Goal: Transaction & Acquisition: Purchase product/service

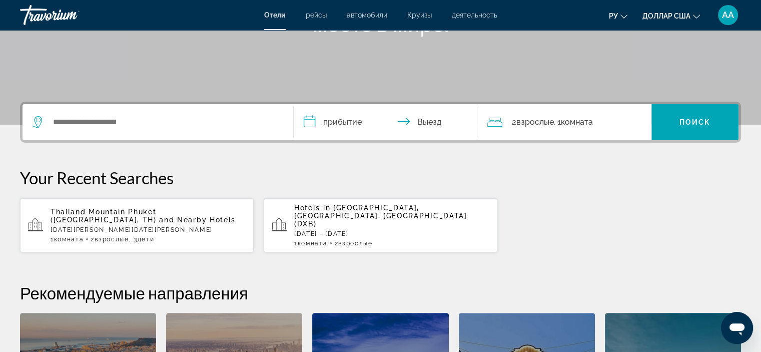
scroll to position [209, 0]
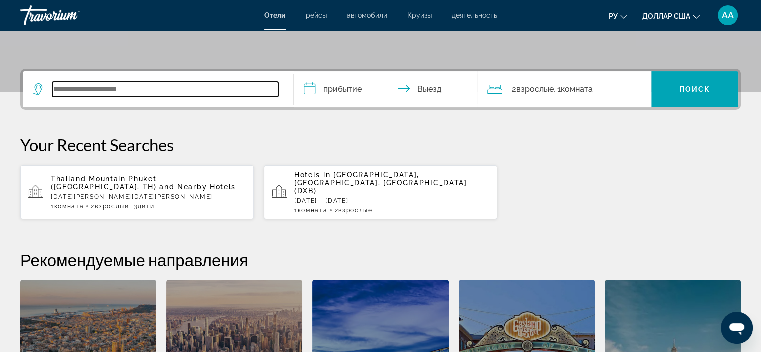
click at [243, 92] on input "Виджет поиска" at bounding box center [165, 89] width 226 height 15
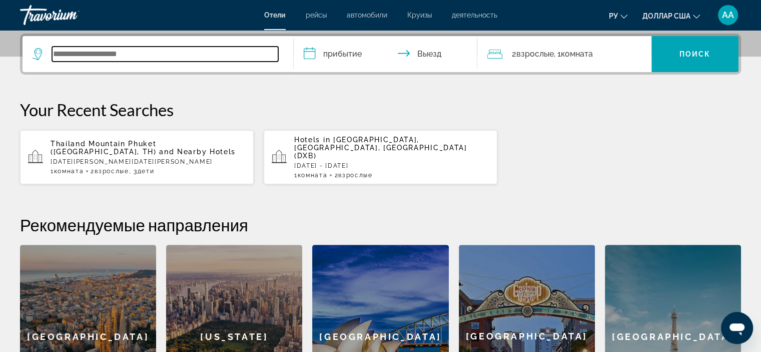
scroll to position [244, 0]
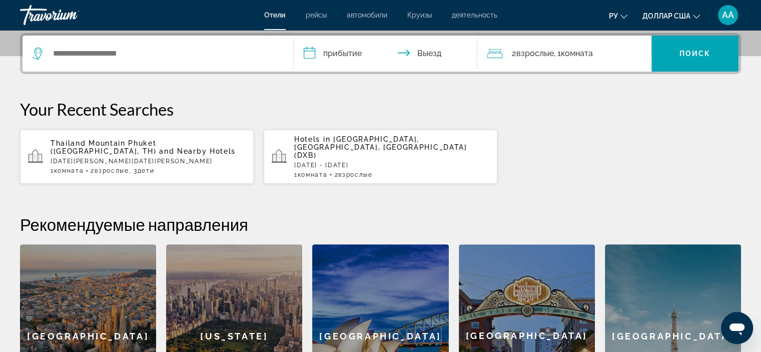
click at [157, 140] on span "Thailand Mountain Phuket ([GEOGRAPHIC_DATA], TH)" at bounding box center [104, 147] width 106 height 16
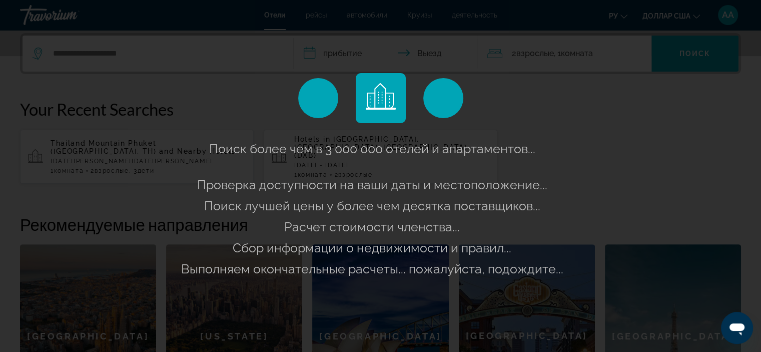
click at [347, 170] on div "Поиск более чем в 3 000 000 отелей и апартаментов... Проверка доступности на ва…" at bounding box center [381, 208] width 404 height 141
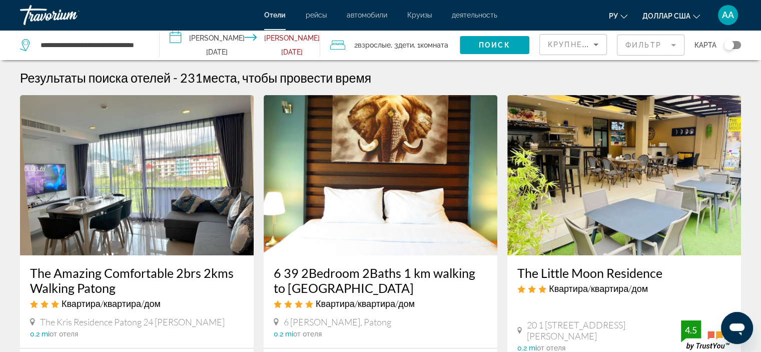
click at [210, 42] on input "**********" at bounding box center [242, 46] width 165 height 33
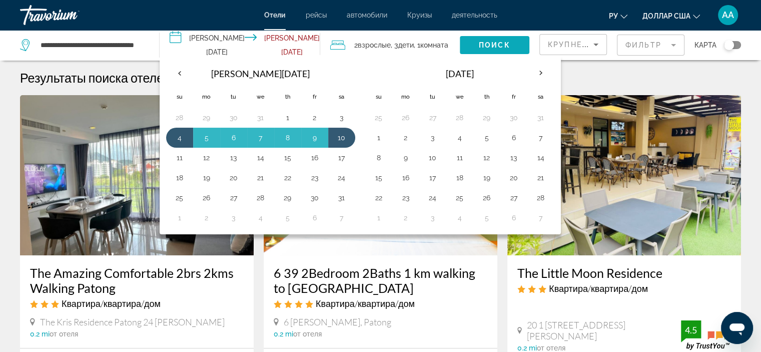
click at [480, 44] on span "Поиск" at bounding box center [495, 45] width 32 height 8
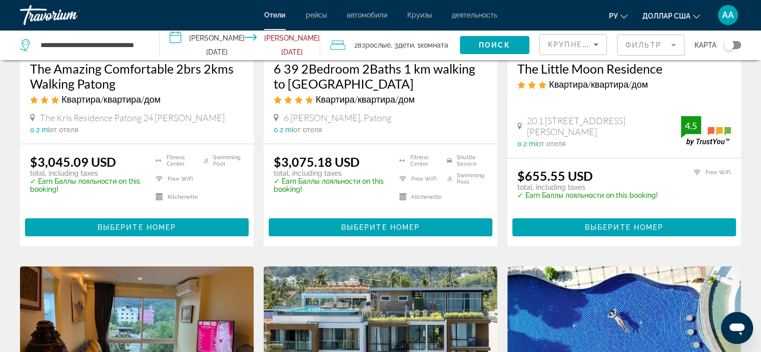
scroll to position [200, 0]
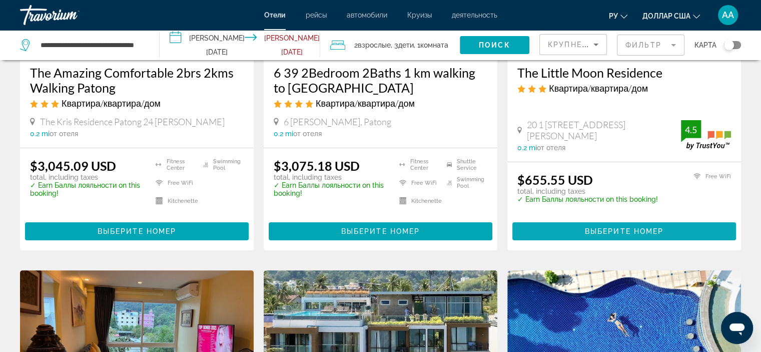
click at [605, 225] on span "Основное содержание" at bounding box center [624, 231] width 224 height 24
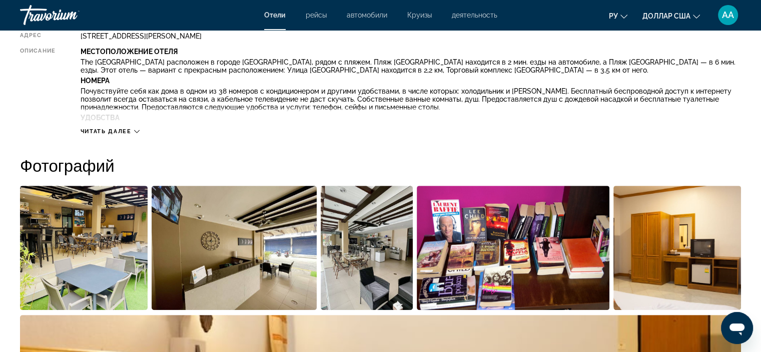
scroll to position [400, 0]
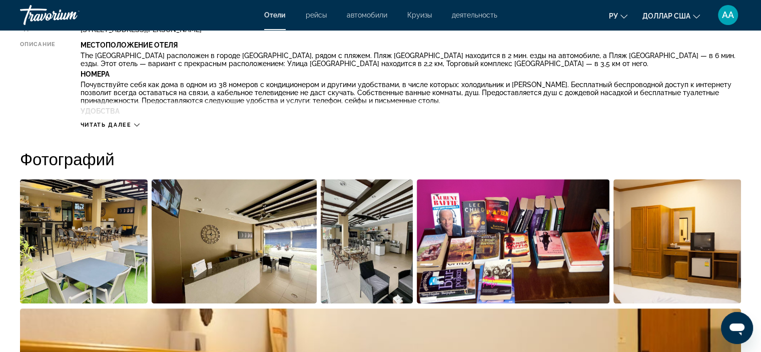
click at [128, 126] on span "Читать далее" at bounding box center [106, 125] width 51 height 7
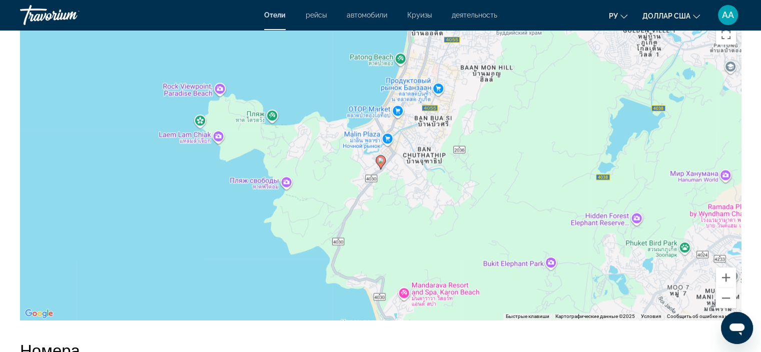
scroll to position [900, 0]
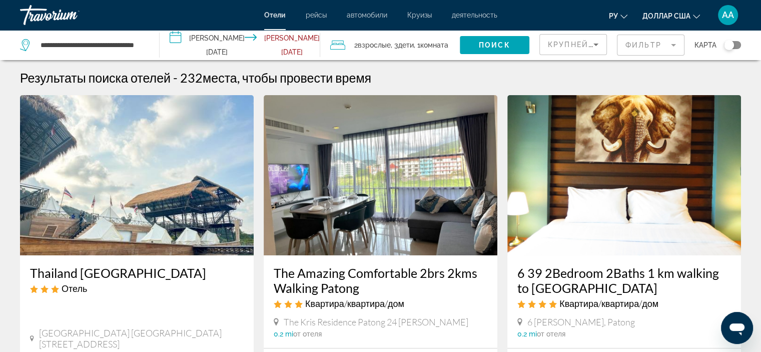
click at [204, 42] on input "**********" at bounding box center [242, 46] width 165 height 33
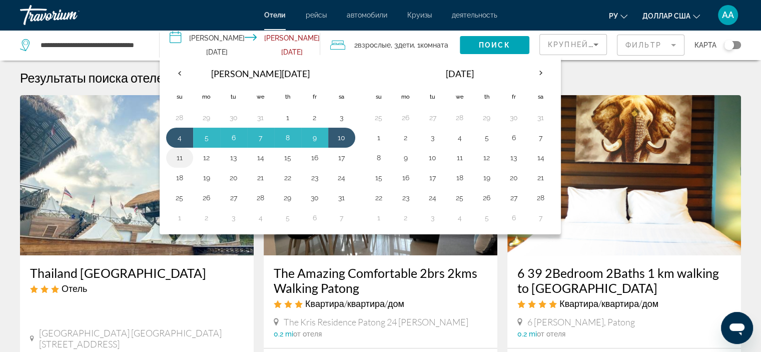
click at [182, 160] on button "11" at bounding box center [180, 158] width 16 height 14
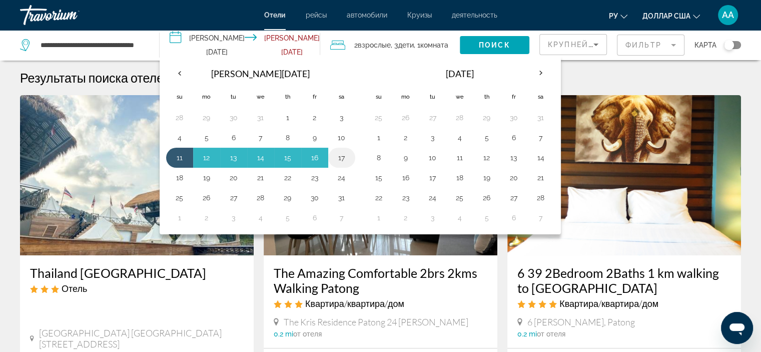
click at [339, 157] on button "17" at bounding box center [342, 158] width 16 height 14
type input "**********"
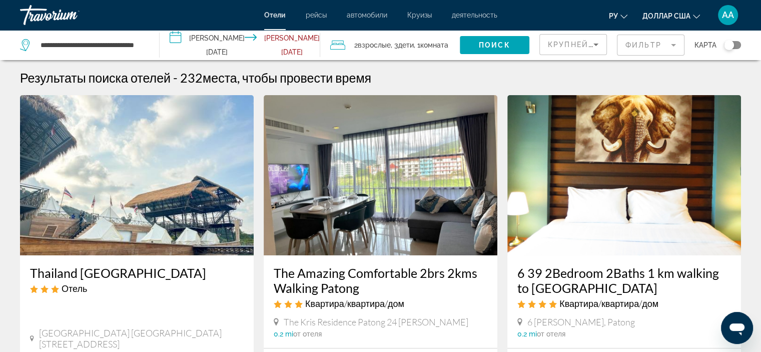
click at [407, 41] on span "Дети" at bounding box center [406, 45] width 16 height 8
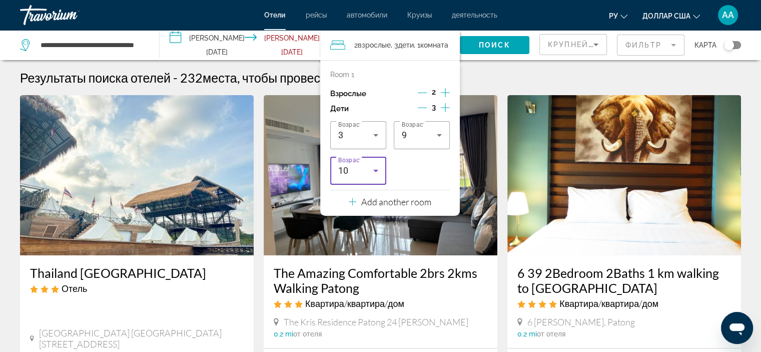
click at [371, 172] on icon "Travelers: 2 adults, 3 children" at bounding box center [376, 171] width 12 height 12
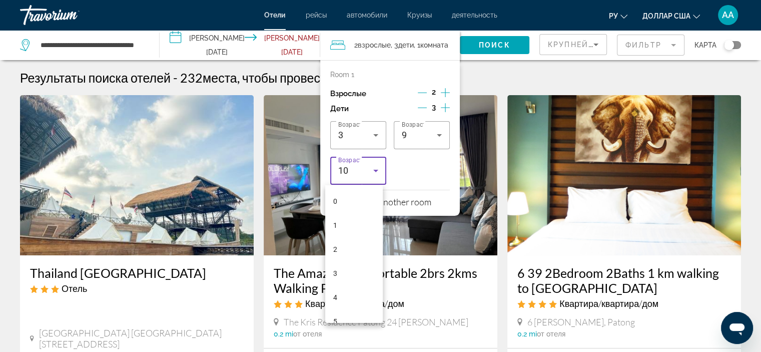
scroll to position [130, 0]
click at [413, 171] on div at bounding box center [380, 176] width 761 height 352
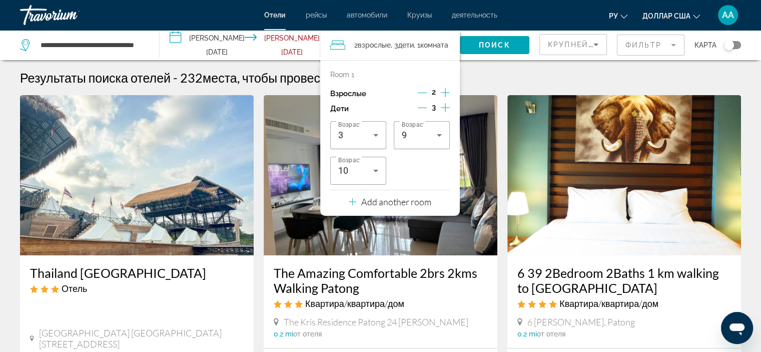
click at [418, 104] on icon "Decrement children" at bounding box center [422, 107] width 9 height 9
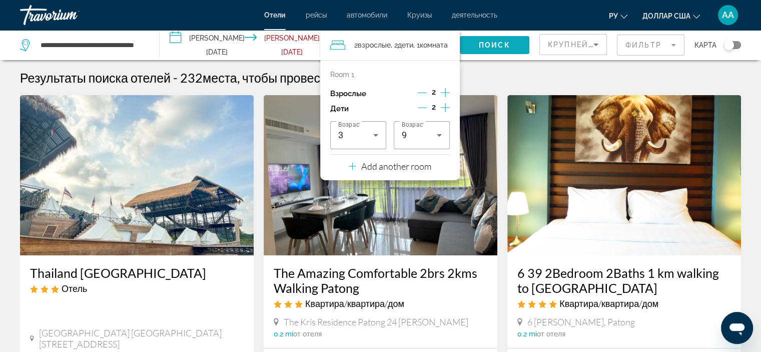
click at [486, 44] on span "Поиск" at bounding box center [495, 45] width 32 height 8
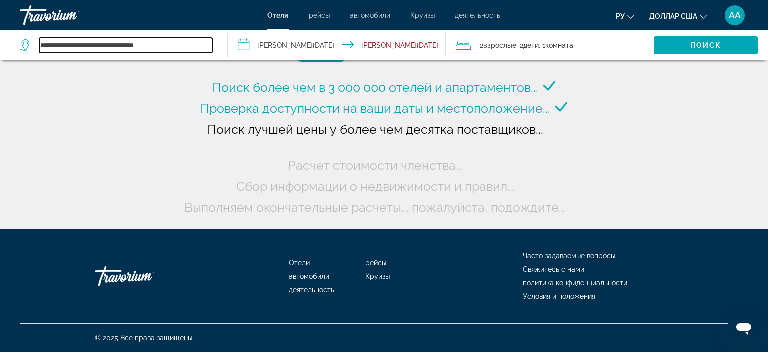
click at [101, 45] on input "**********" at bounding box center [126, 45] width 173 height 15
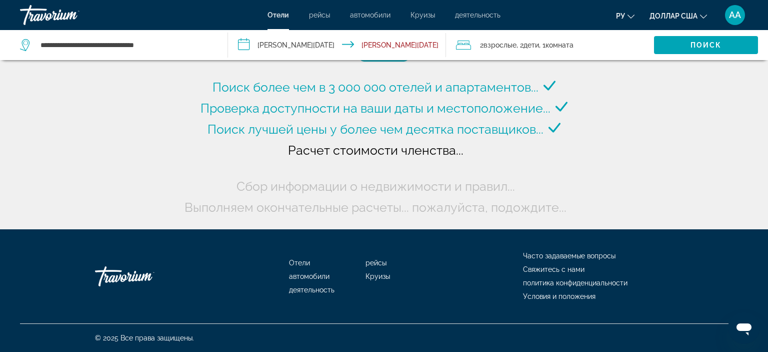
click at [707, 119] on div "Поиск более чем в 3 000 000 отелей и апартаментов..." at bounding box center [384, 114] width 768 height 229
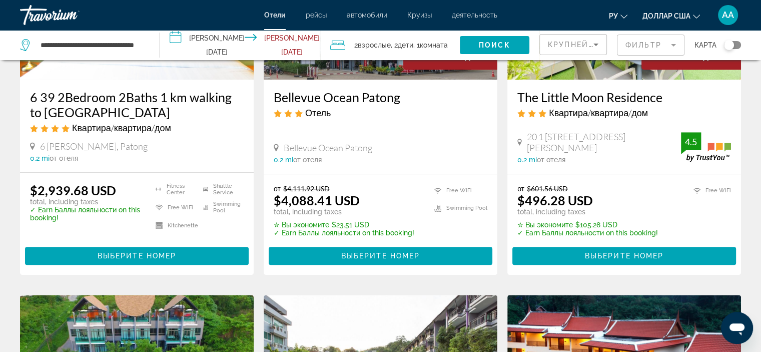
scroll to position [550, 0]
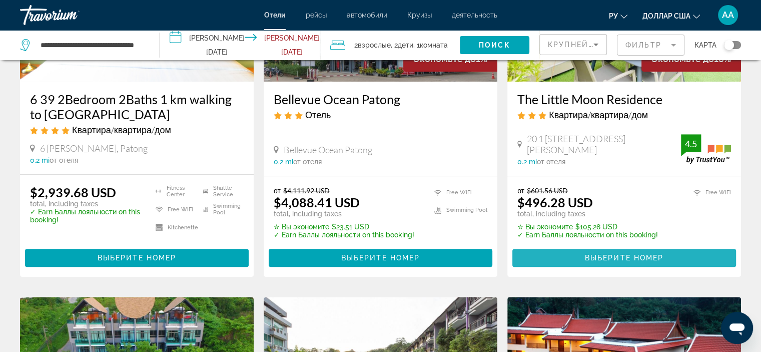
click at [649, 254] on span "Выберите номер" at bounding box center [624, 258] width 79 height 8
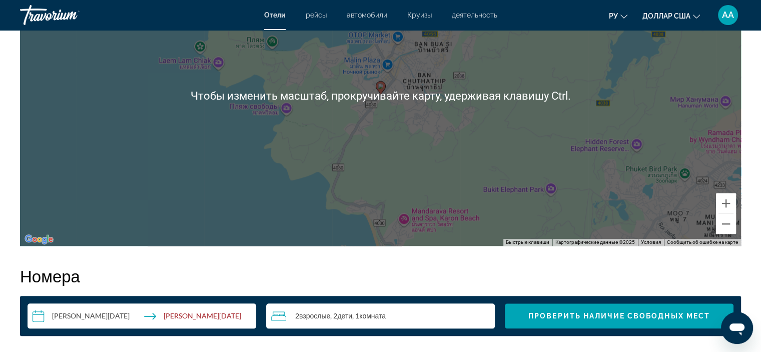
scroll to position [1100, 0]
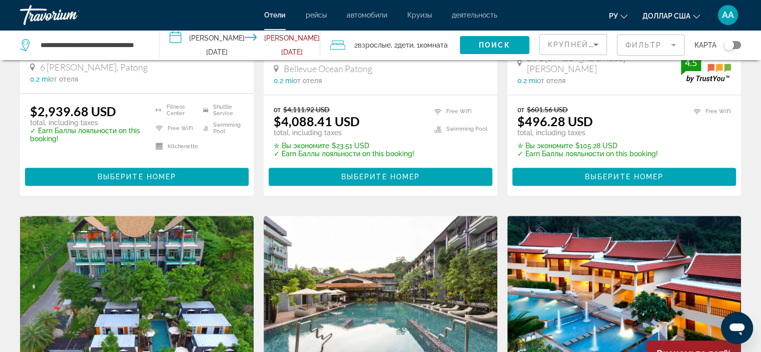
scroll to position [800, 0]
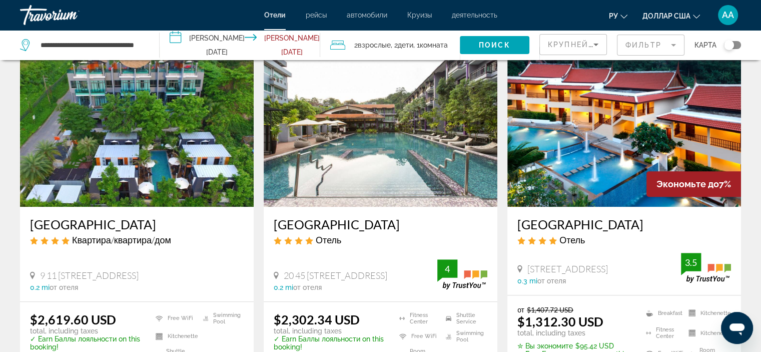
click at [560, 219] on h3 "[GEOGRAPHIC_DATA]" at bounding box center [624, 224] width 214 height 15
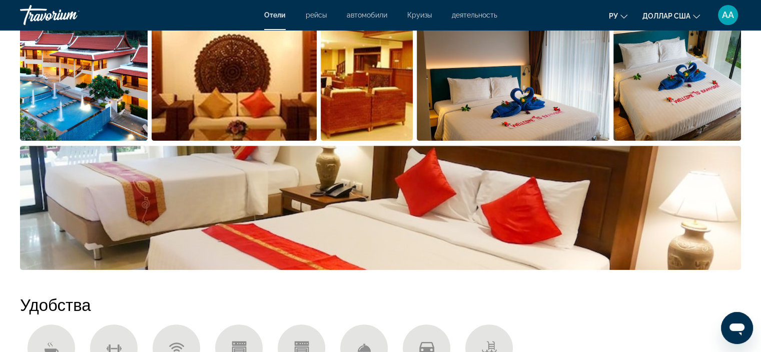
scroll to position [450, 0]
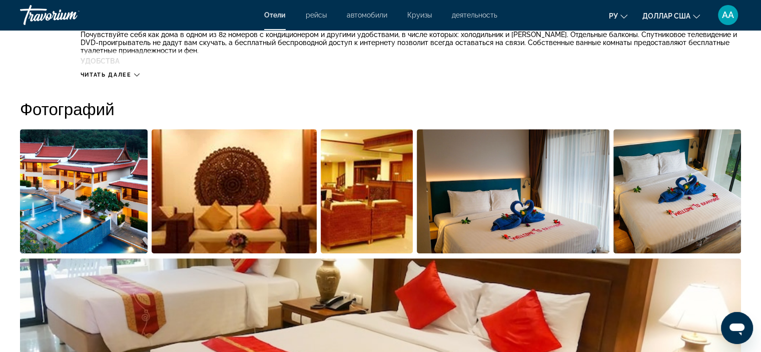
click at [112, 170] on img "Open full-screen image slider" at bounding box center [84, 191] width 128 height 124
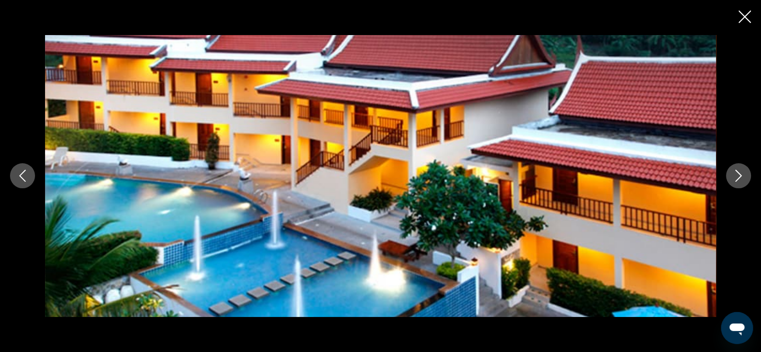
click at [738, 182] on button "Next image" at bounding box center [738, 175] width 25 height 25
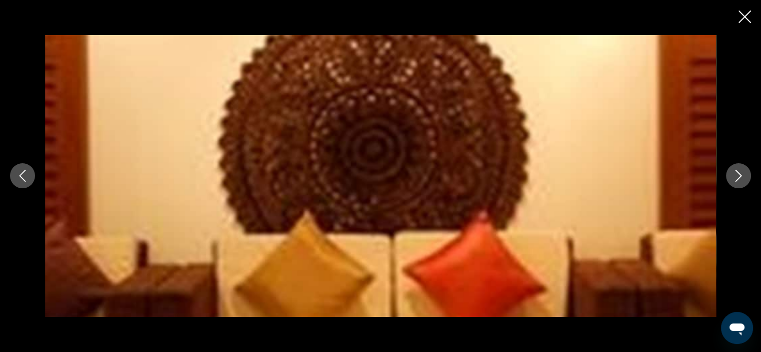
click at [738, 182] on button "Next image" at bounding box center [738, 175] width 25 height 25
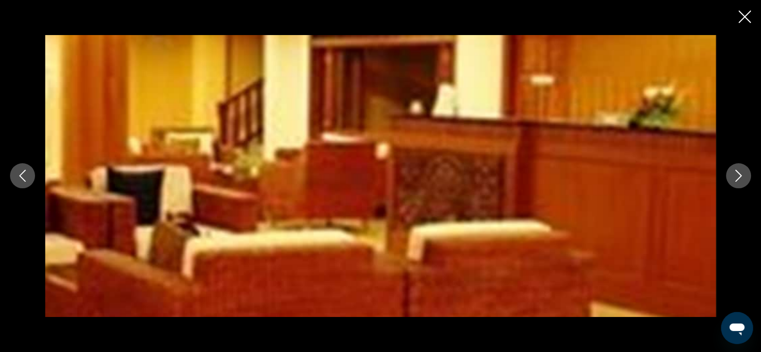
click at [738, 182] on button "Next image" at bounding box center [738, 175] width 25 height 25
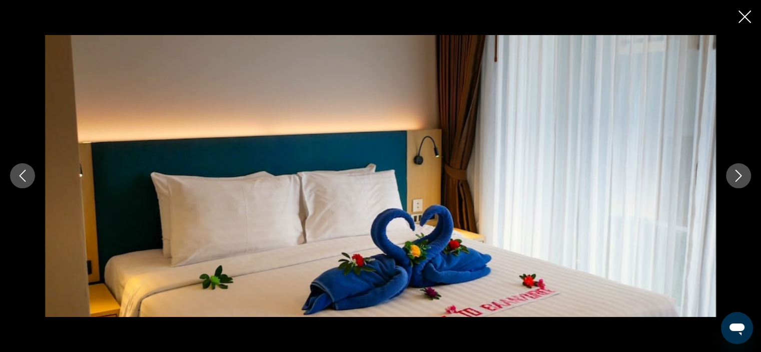
click at [738, 182] on button "Next image" at bounding box center [738, 175] width 25 height 25
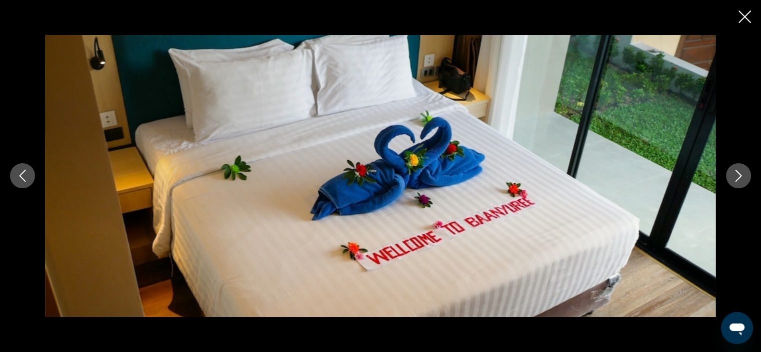
click at [738, 182] on button "Next image" at bounding box center [738, 175] width 25 height 25
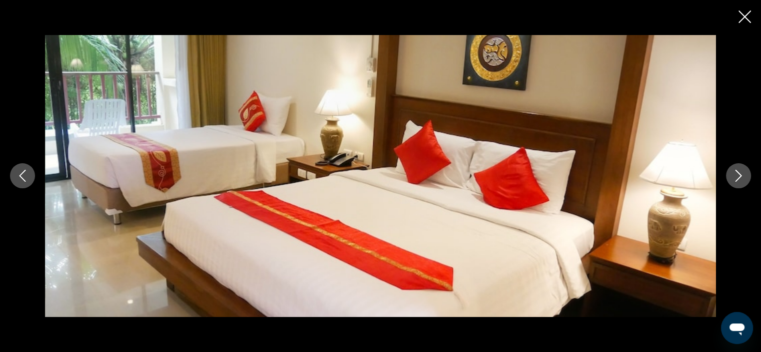
click at [24, 178] on icon "Previous image" at bounding box center [23, 176] width 12 height 12
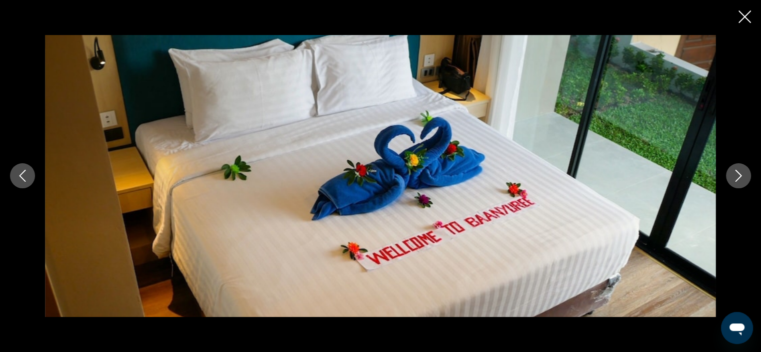
click at [733, 175] on icon "Next image" at bounding box center [738, 176] width 12 height 12
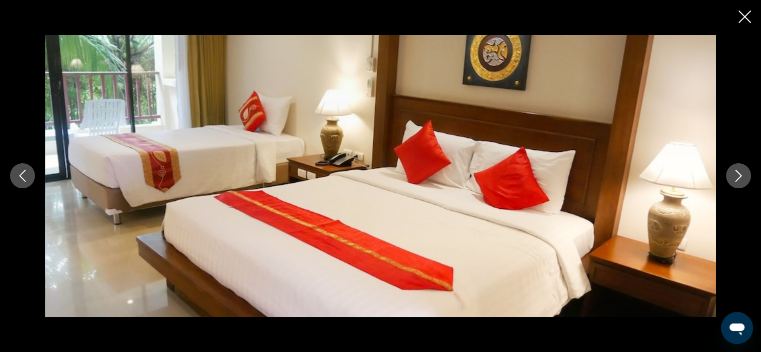
click at [733, 175] on icon "Next image" at bounding box center [738, 176] width 12 height 12
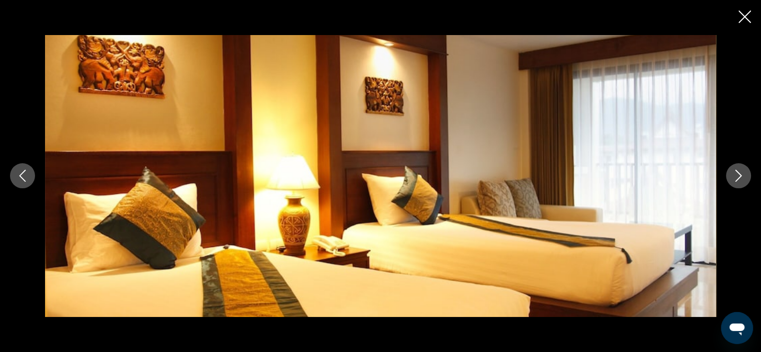
click at [733, 175] on icon "Next image" at bounding box center [738, 176] width 12 height 12
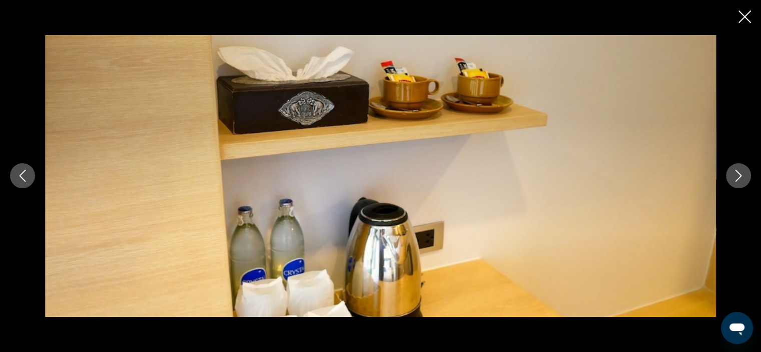
click at [733, 175] on icon "Next image" at bounding box center [738, 176] width 12 height 12
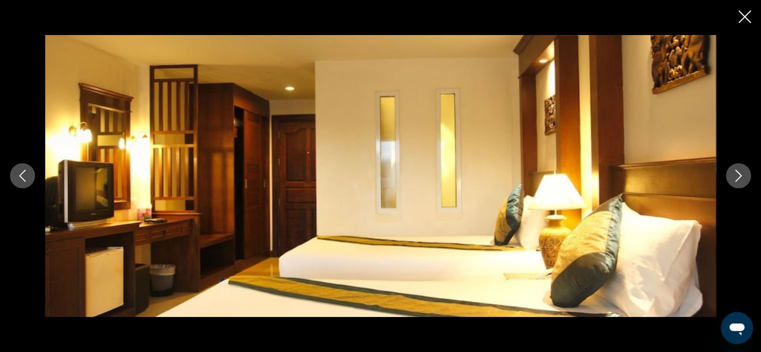
click at [733, 175] on icon "Next image" at bounding box center [738, 176] width 12 height 12
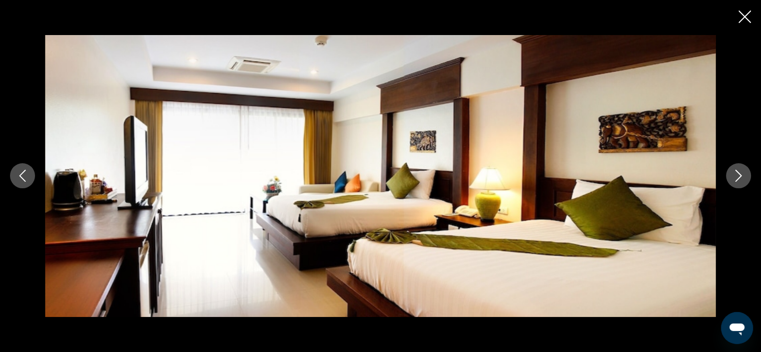
click at [733, 175] on icon "Next image" at bounding box center [738, 176] width 12 height 12
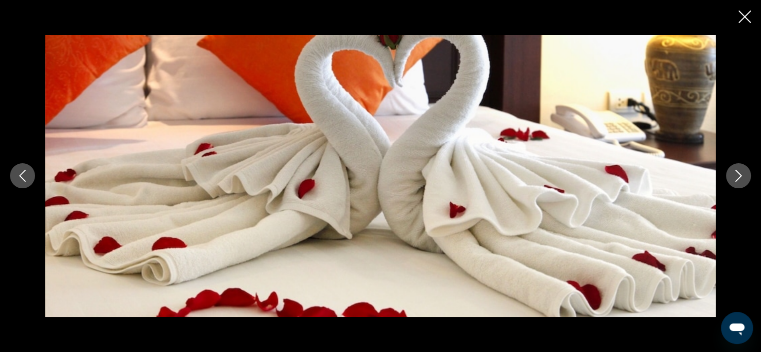
click at [734, 175] on icon "Next image" at bounding box center [738, 176] width 12 height 12
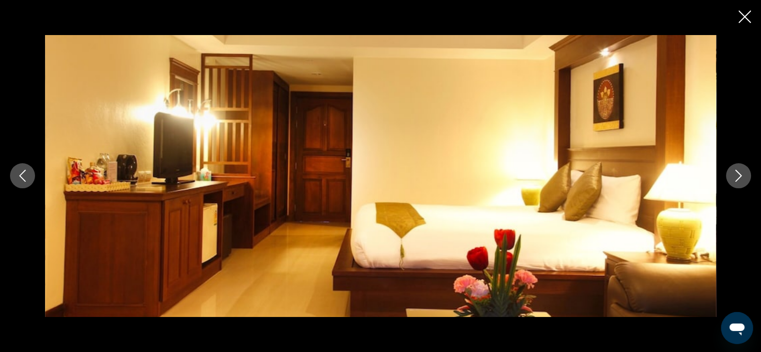
click at [737, 174] on icon "Next image" at bounding box center [738, 176] width 12 height 12
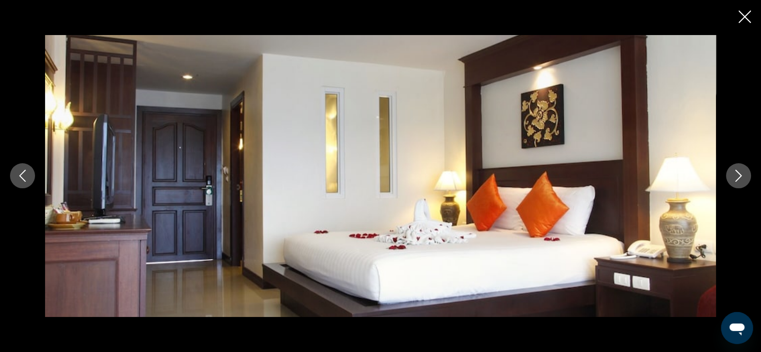
click at [738, 174] on icon "Next image" at bounding box center [738, 176] width 12 height 12
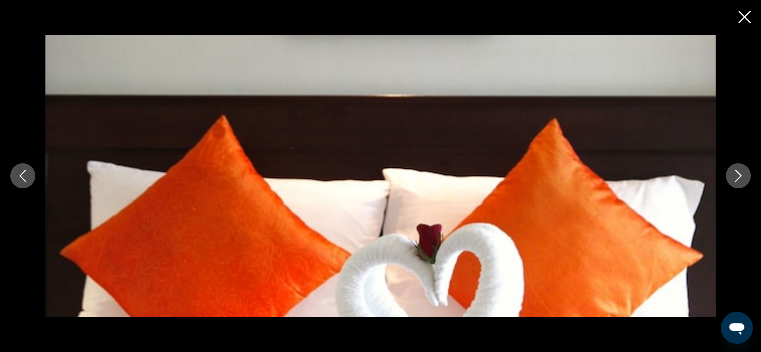
click at [739, 15] on icon "Close slideshow" at bounding box center [744, 17] width 13 height 13
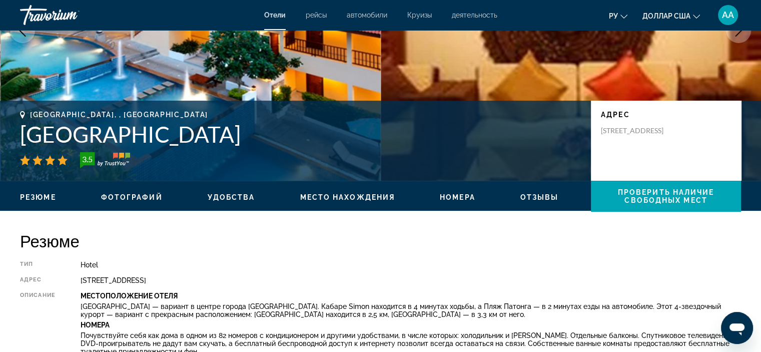
scroll to position [150, 0]
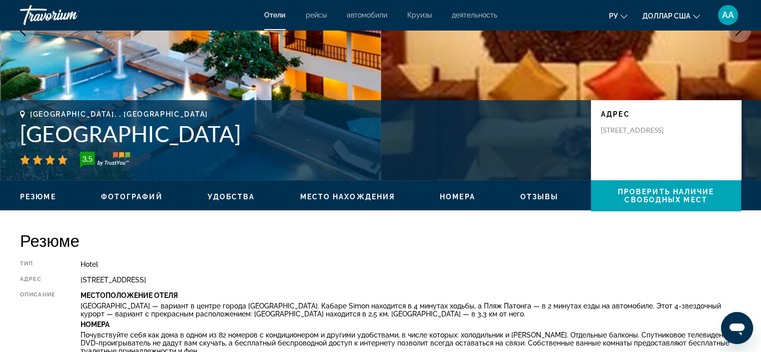
click at [21, 34] on icon "Previous image" at bounding box center [23, 30] width 12 height 12
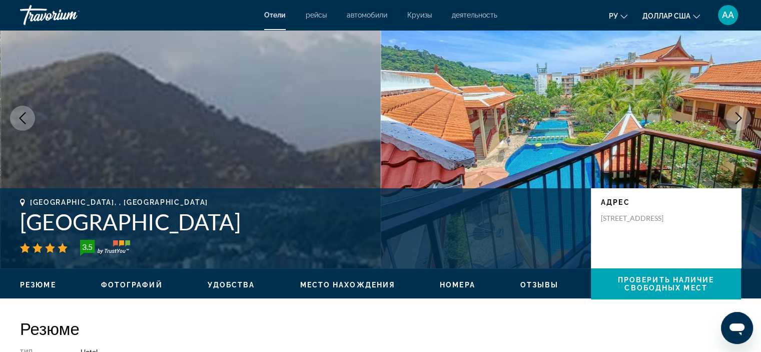
scroll to position [50, 0]
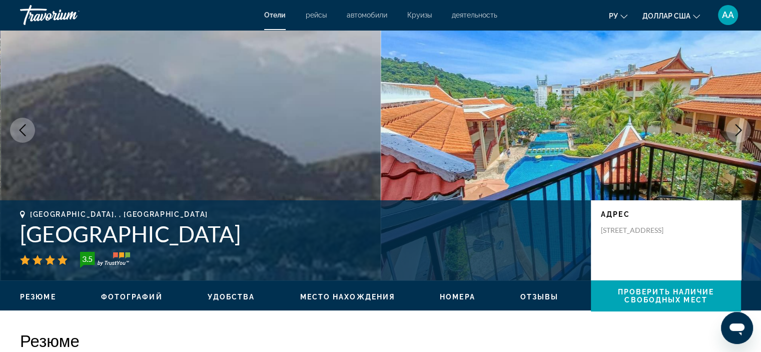
click at [20, 132] on icon "Previous image" at bounding box center [23, 130] width 12 height 12
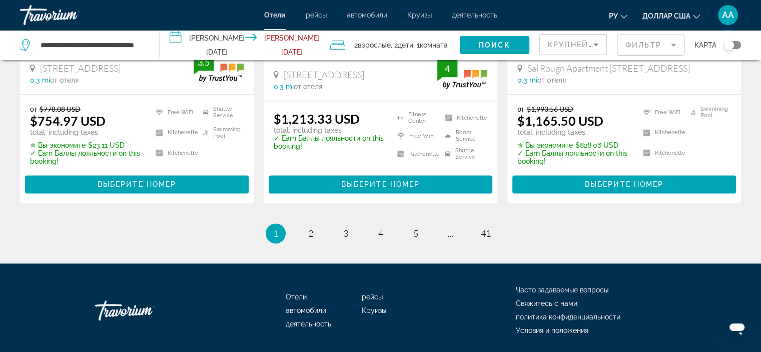
scroll to position [1412, 0]
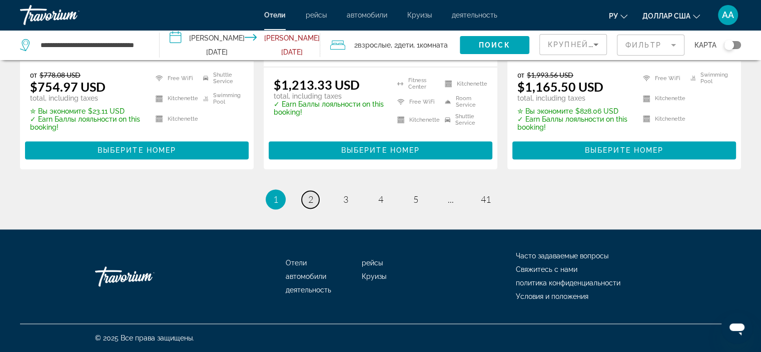
click at [311, 198] on span "2" at bounding box center [310, 199] width 5 height 11
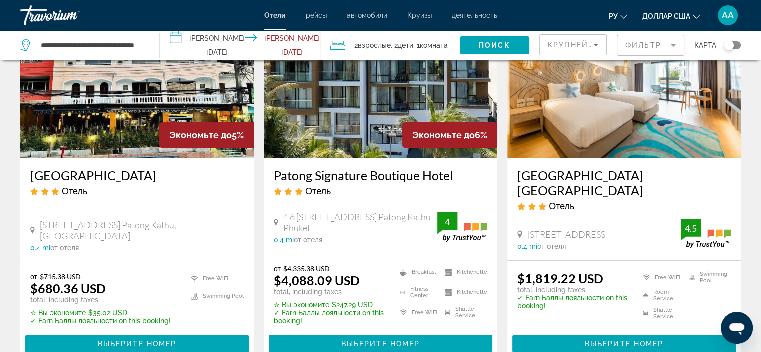
scroll to position [100, 0]
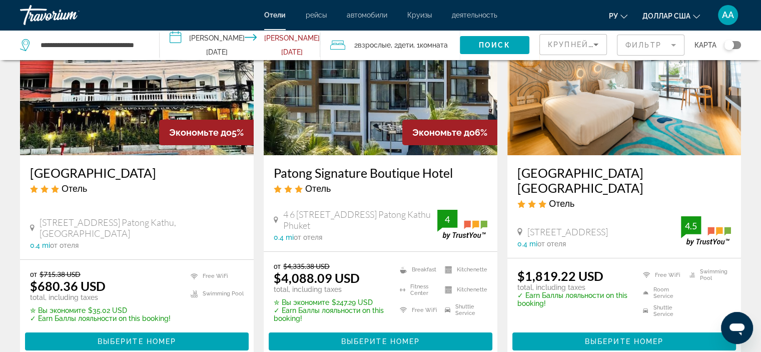
click at [146, 92] on img "Основное содержание" at bounding box center [137, 75] width 234 height 160
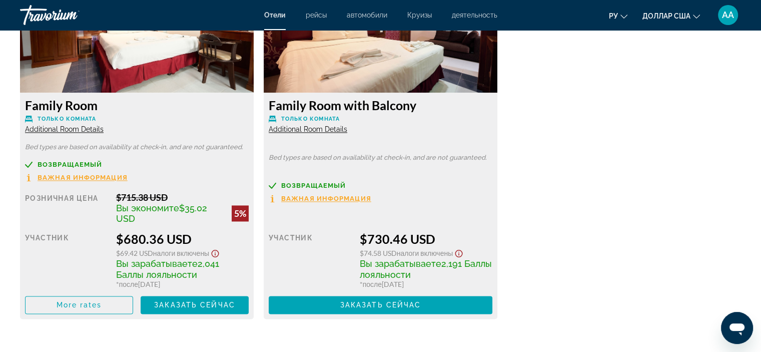
scroll to position [1450, 0]
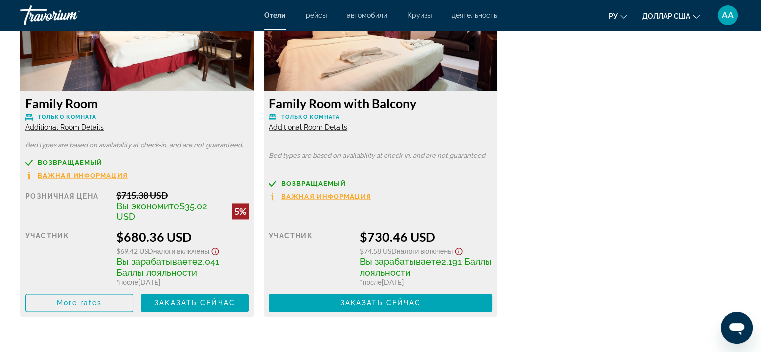
click at [69, 176] on span "Важная информация" at bounding box center [83, 175] width 90 height 7
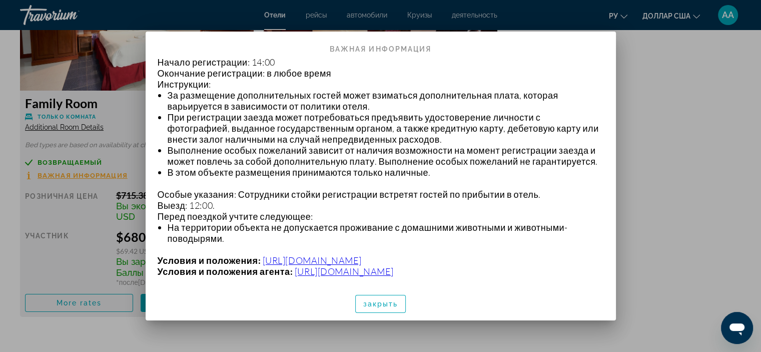
scroll to position [165, 0]
click at [376, 307] on font "закрыть" at bounding box center [380, 304] width 35 height 8
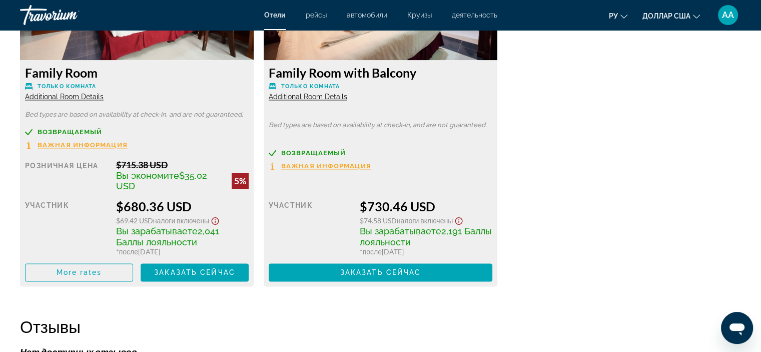
scroll to position [1478, 0]
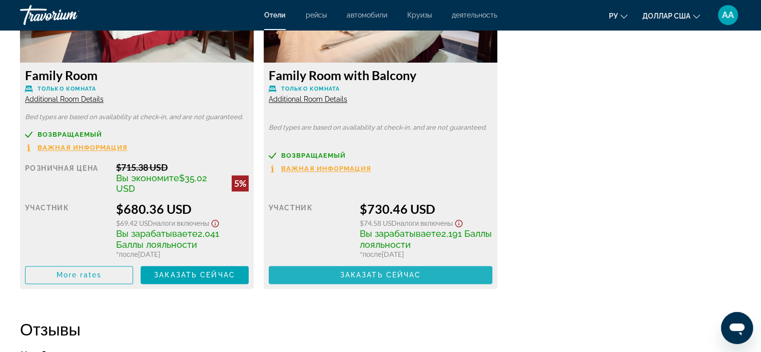
click at [405, 272] on span "Заказать сейчас" at bounding box center [380, 275] width 81 height 8
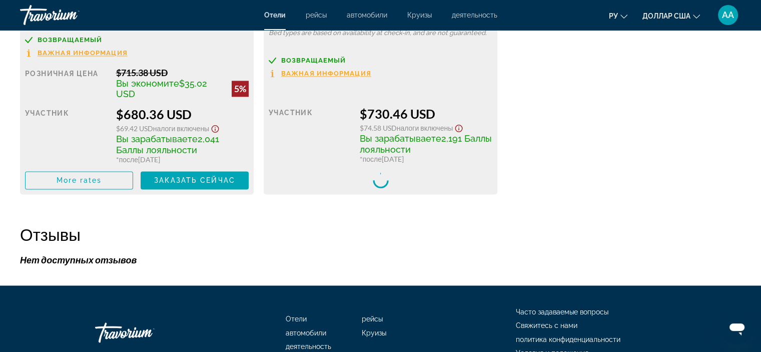
scroll to position [1578, 0]
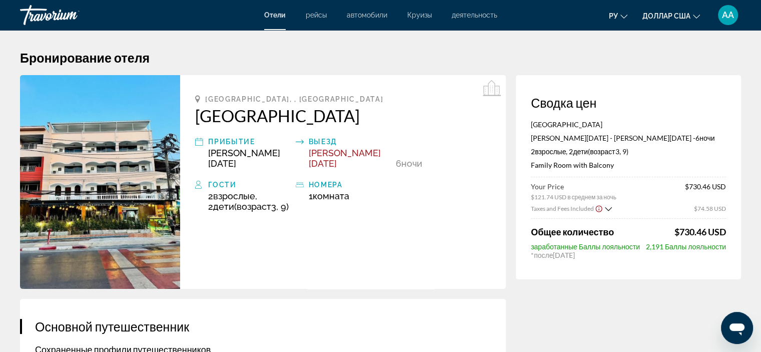
click at [60, 145] on img "Основное содержание" at bounding box center [100, 182] width 160 height 214
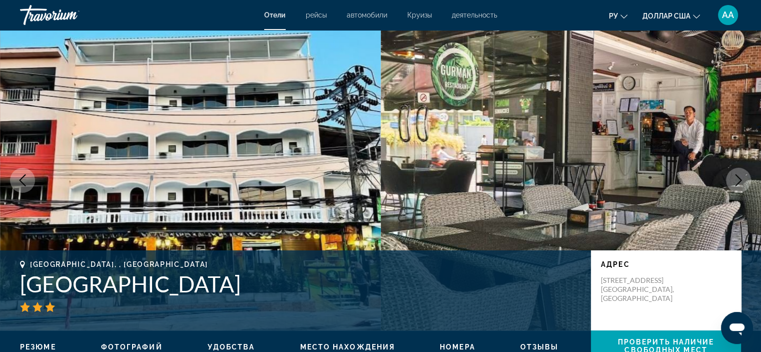
click at [748, 177] on button "Next image" at bounding box center [738, 180] width 25 height 25
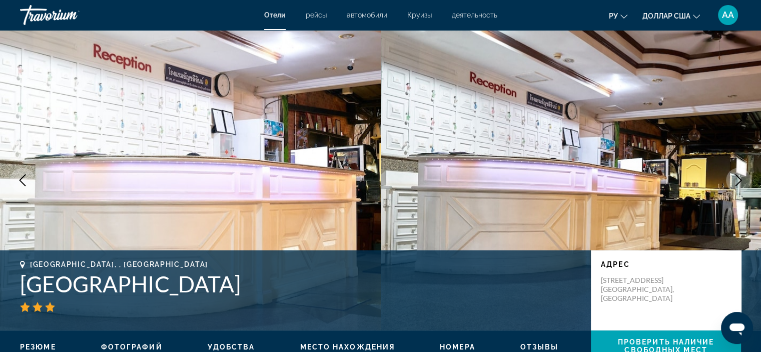
click at [747, 178] on button "Next image" at bounding box center [738, 180] width 25 height 25
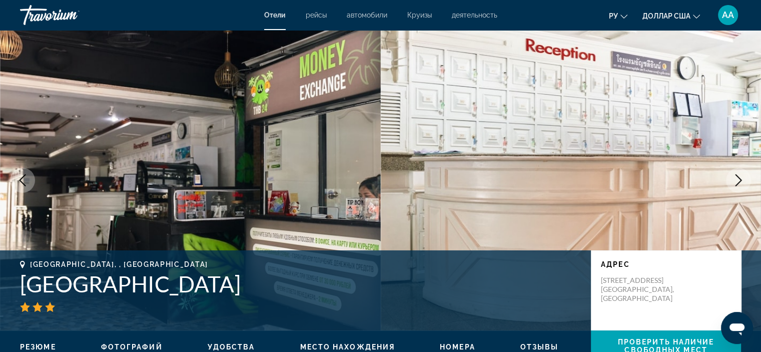
click at [747, 178] on button "Next image" at bounding box center [738, 180] width 25 height 25
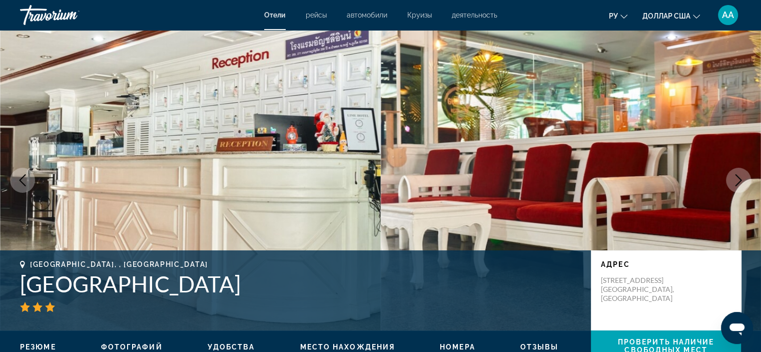
click at [746, 178] on button "Next image" at bounding box center [738, 180] width 25 height 25
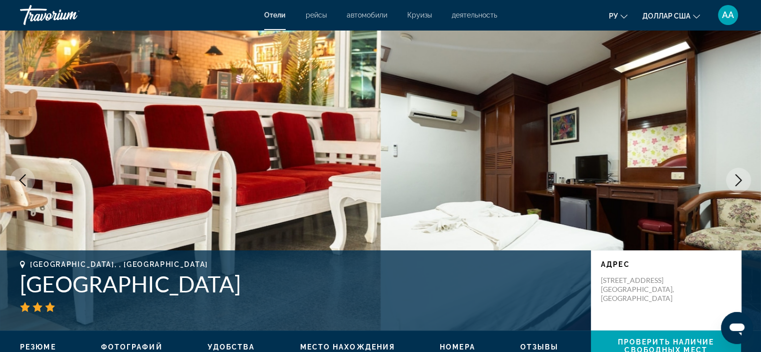
click at [746, 178] on button "Next image" at bounding box center [738, 180] width 25 height 25
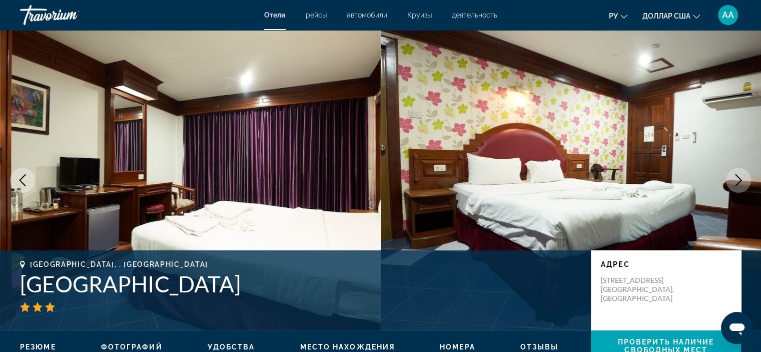
click at [746, 178] on button "Next image" at bounding box center [738, 180] width 25 height 25
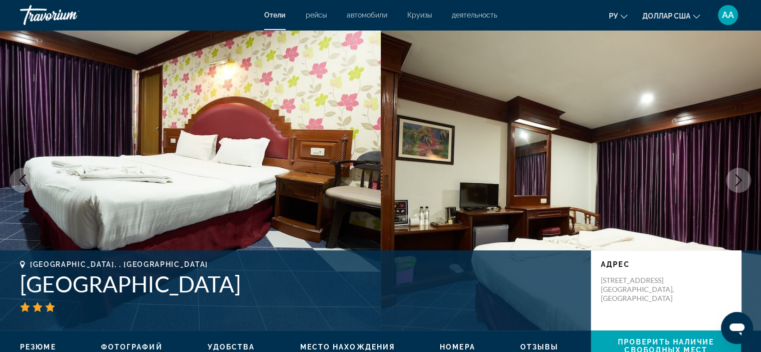
click at [746, 178] on button "Next image" at bounding box center [738, 180] width 25 height 25
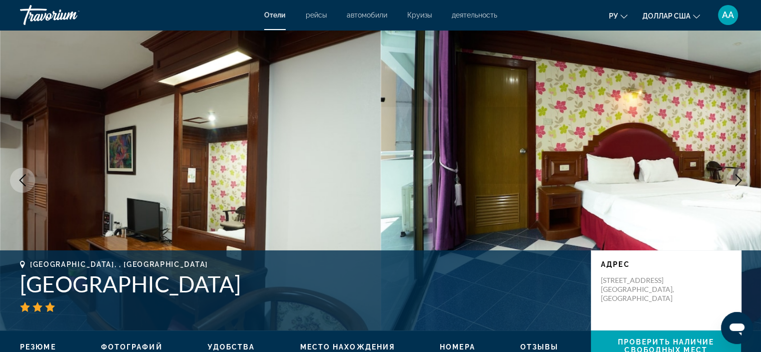
click at [746, 178] on button "Next image" at bounding box center [738, 180] width 25 height 25
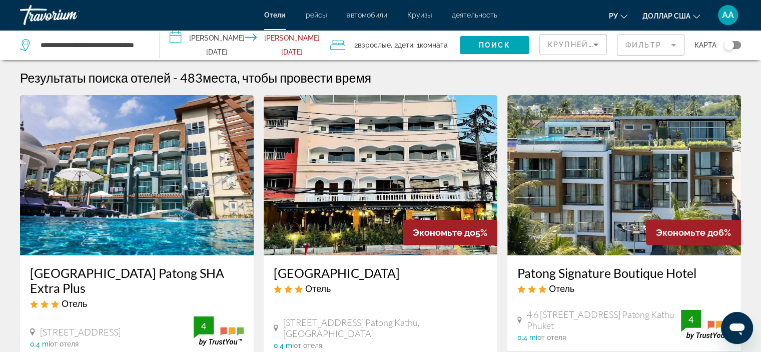
click at [210, 44] on input "**********" at bounding box center [242, 46] width 165 height 33
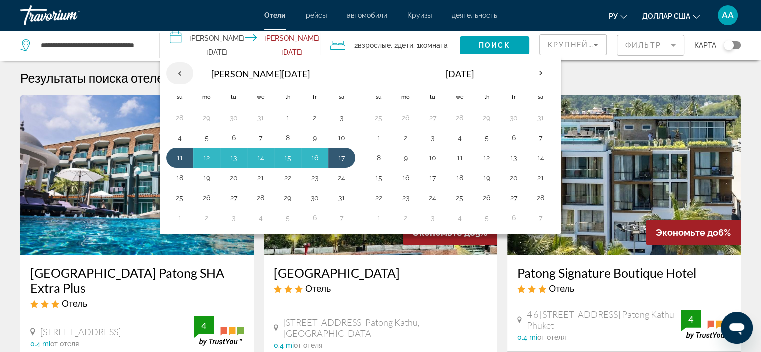
click at [182, 74] on th "Previous month" at bounding box center [179, 73] width 27 height 22
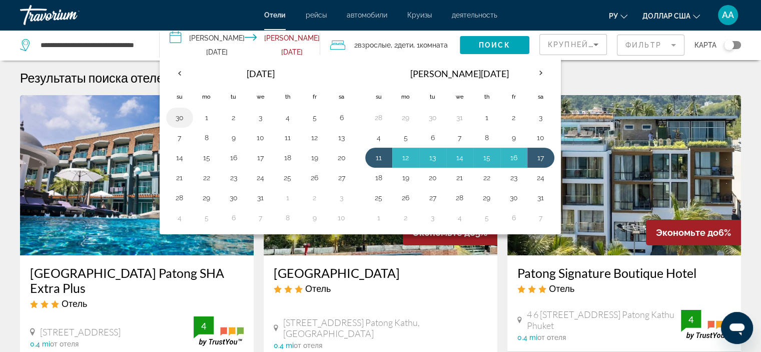
click at [182, 118] on button "30" at bounding box center [180, 118] width 16 height 14
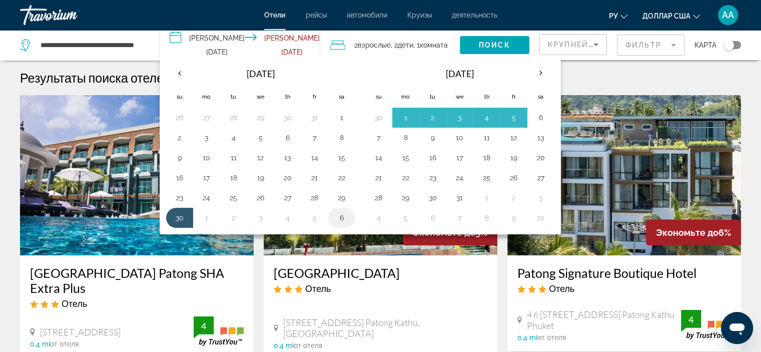
click at [341, 219] on button "6" at bounding box center [342, 218] width 16 height 14
type input "**********"
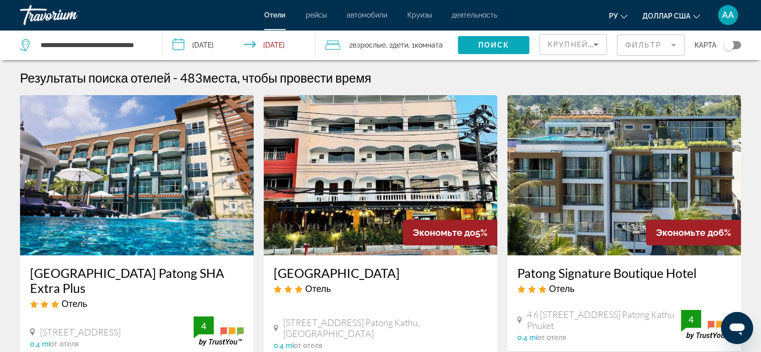
click at [484, 44] on span "Поиск" at bounding box center [494, 45] width 32 height 8
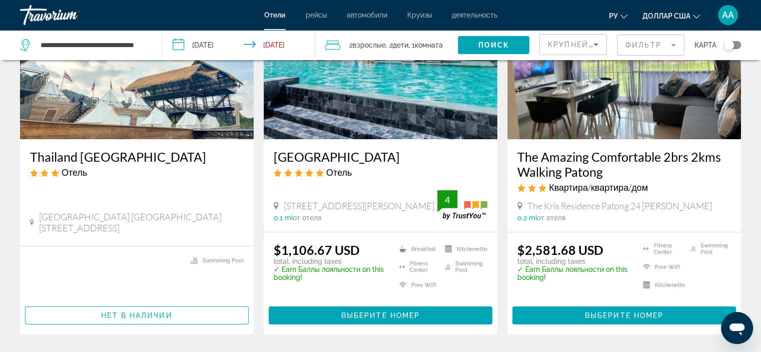
scroll to position [150, 0]
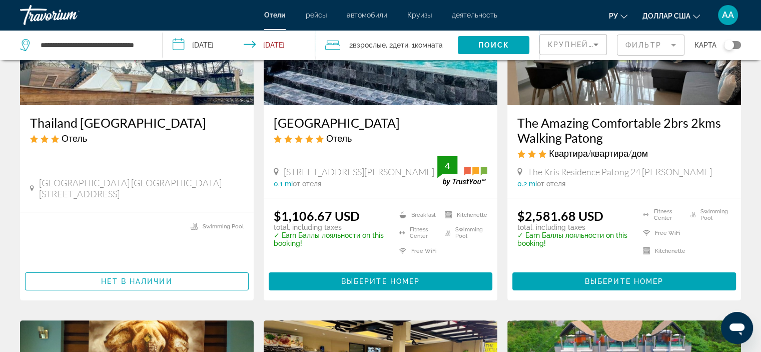
click at [334, 120] on h3 "[GEOGRAPHIC_DATA]" at bounding box center [381, 122] width 214 height 15
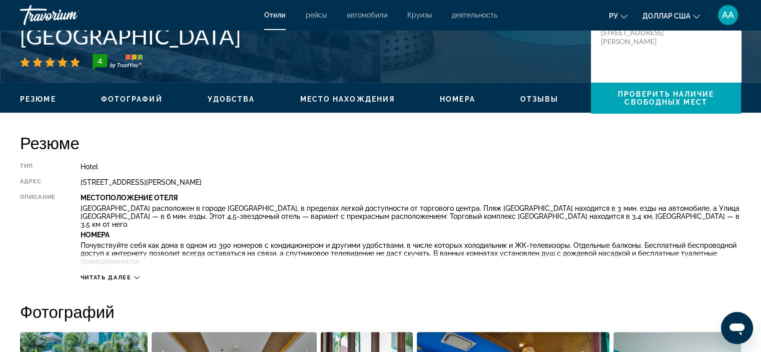
scroll to position [250, 0]
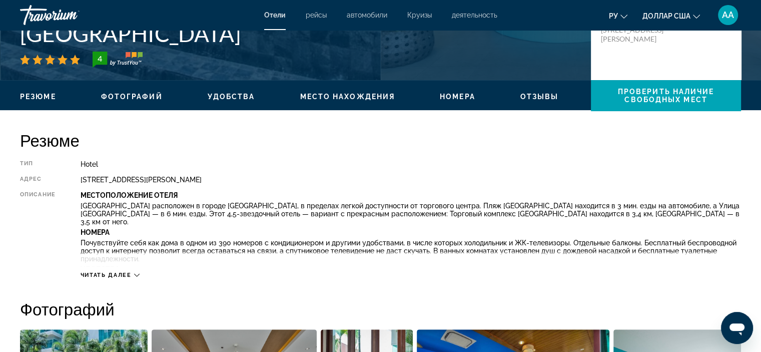
click at [133, 273] on div "Читать далее" at bounding box center [110, 275] width 59 height 7
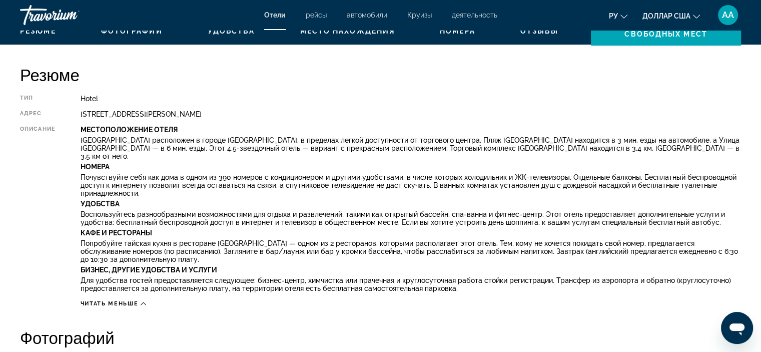
scroll to position [150, 0]
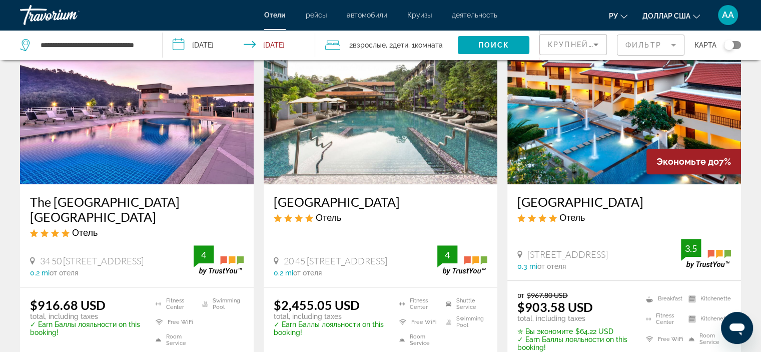
scroll to position [850, 0]
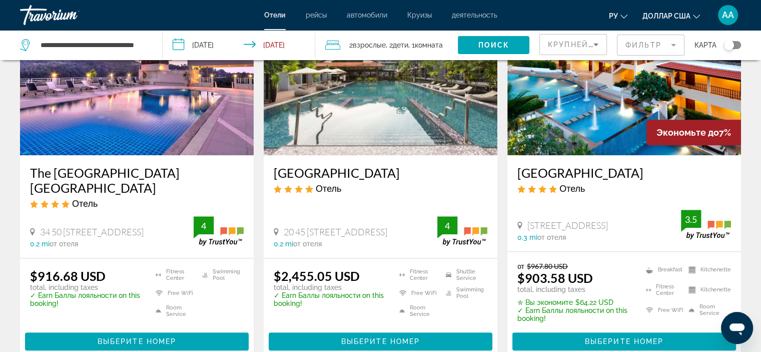
click at [87, 177] on h3 "The [GEOGRAPHIC_DATA] [GEOGRAPHIC_DATA]" at bounding box center [137, 180] width 214 height 30
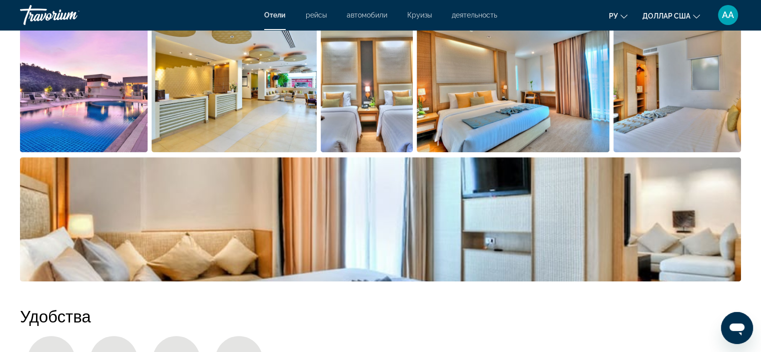
scroll to position [500, 0]
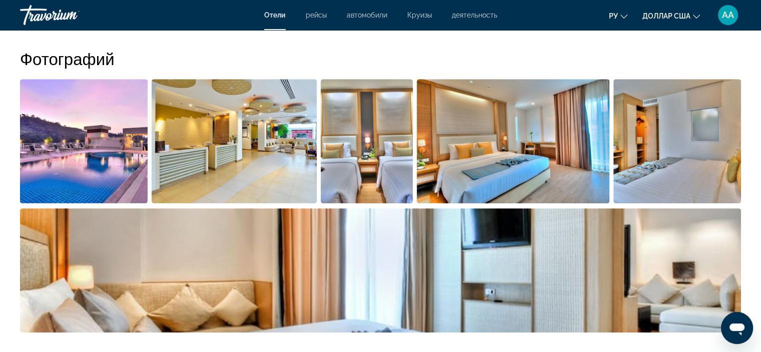
click at [289, 158] on img "Open full-screen image slider" at bounding box center [234, 141] width 165 height 124
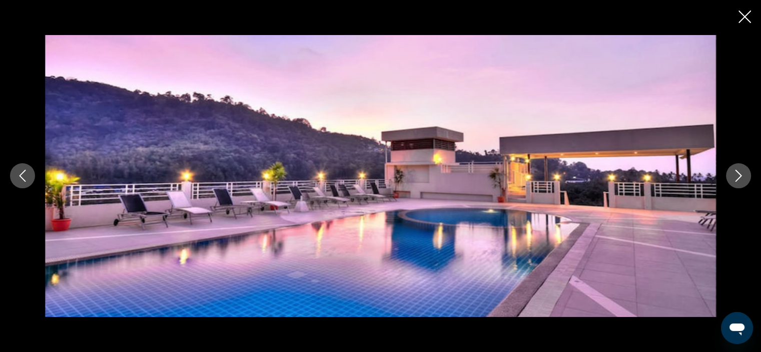
click at [737, 181] on icon "Next image" at bounding box center [738, 176] width 12 height 12
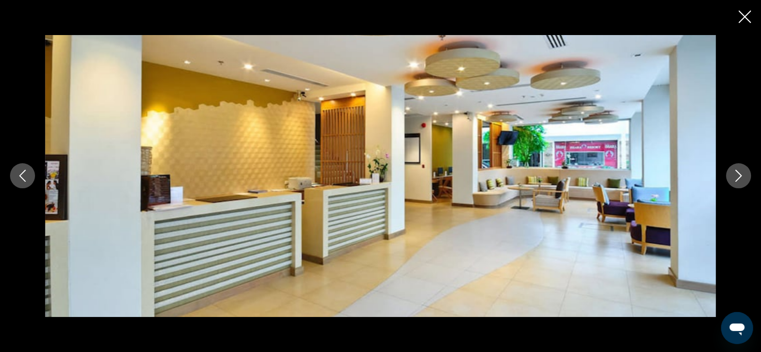
click at [737, 181] on icon "Next image" at bounding box center [738, 176] width 12 height 12
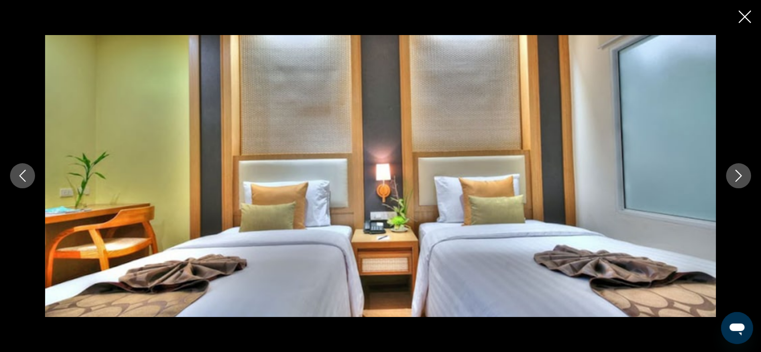
click at [737, 182] on icon "Next image" at bounding box center [738, 176] width 12 height 12
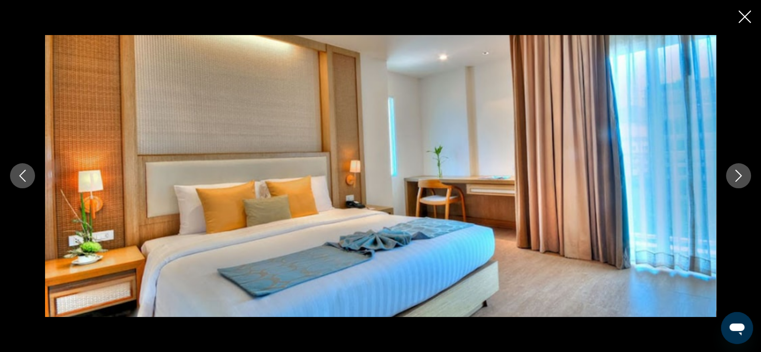
click at [737, 182] on icon "Next image" at bounding box center [738, 176] width 12 height 12
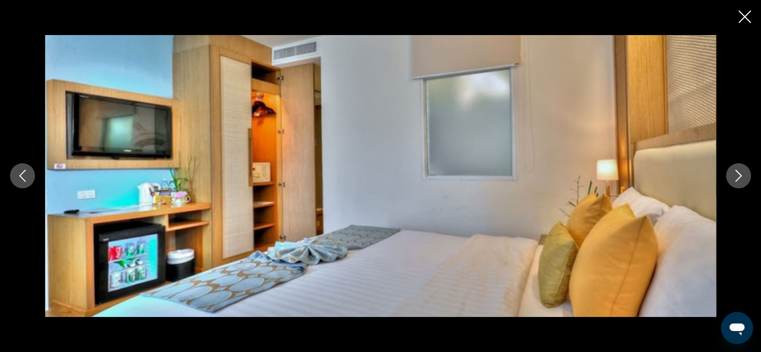
click at [736, 185] on button "Next image" at bounding box center [738, 175] width 25 height 25
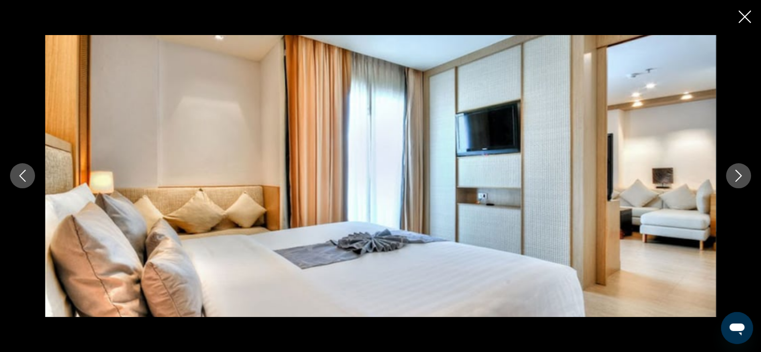
click at [736, 185] on button "Next image" at bounding box center [738, 175] width 25 height 25
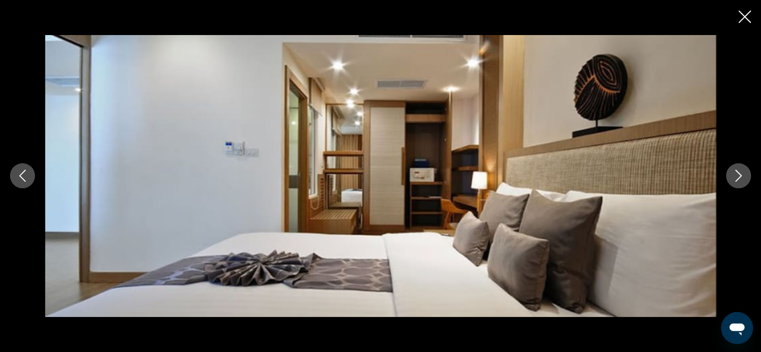
click at [736, 185] on button "Next image" at bounding box center [738, 175] width 25 height 25
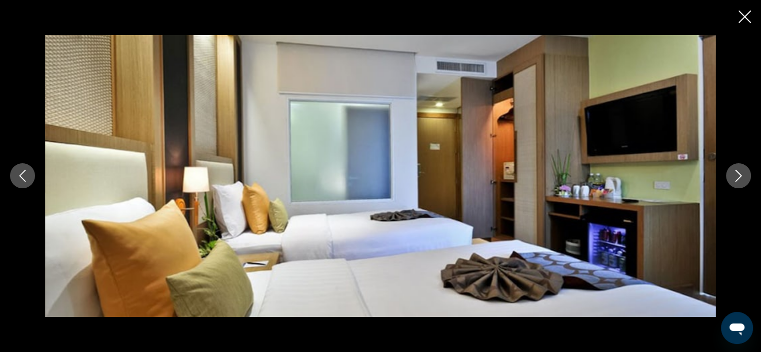
click at [736, 185] on button "Next image" at bounding box center [738, 175] width 25 height 25
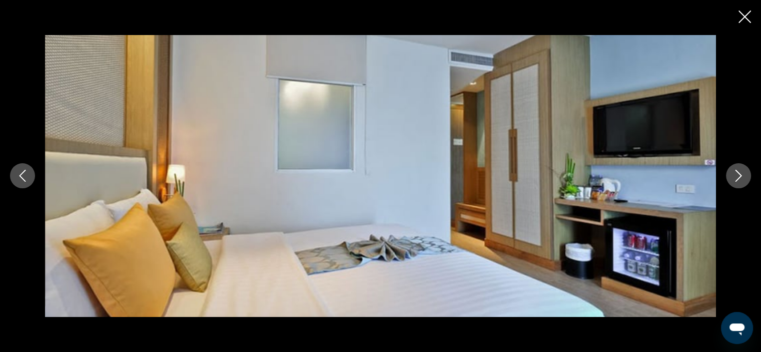
click at [736, 185] on button "Next image" at bounding box center [738, 175] width 25 height 25
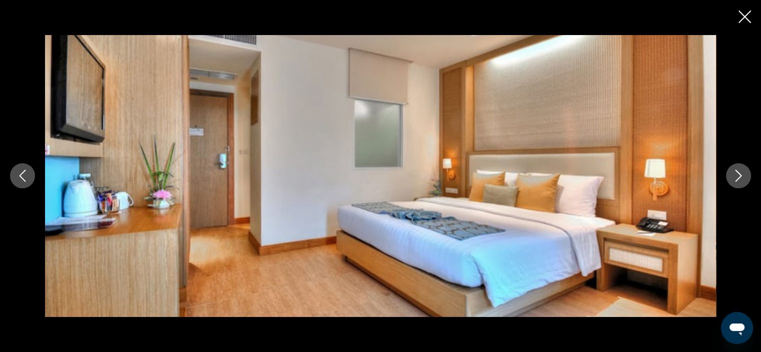
click at [736, 185] on button "Next image" at bounding box center [738, 175] width 25 height 25
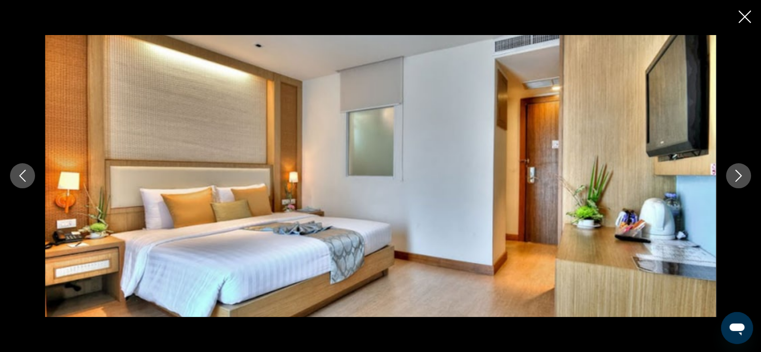
click at [736, 185] on button "Next image" at bounding box center [738, 175] width 25 height 25
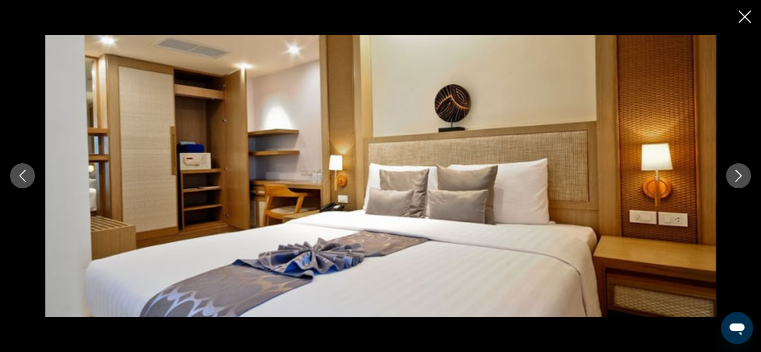
click at [748, 22] on icon "Close slideshow" at bounding box center [744, 17] width 13 height 13
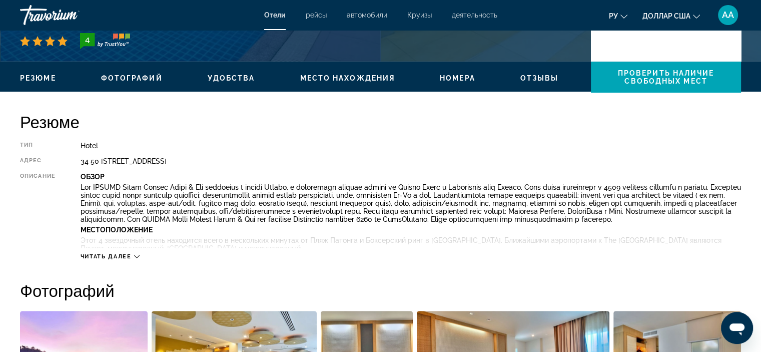
scroll to position [247, 0]
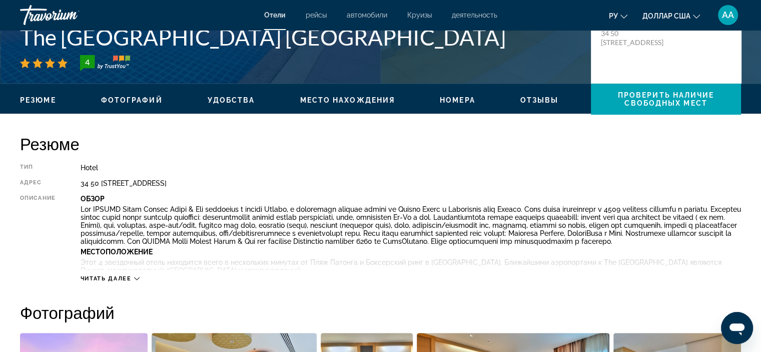
click at [113, 273] on div "Читать далее" at bounding box center [411, 269] width 660 height 28
click at [132, 275] on div "Читать далее" at bounding box center [110, 278] width 59 height 7
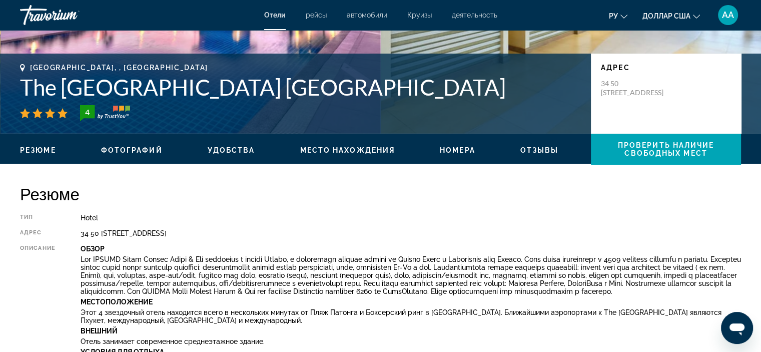
scroll to position [0, 0]
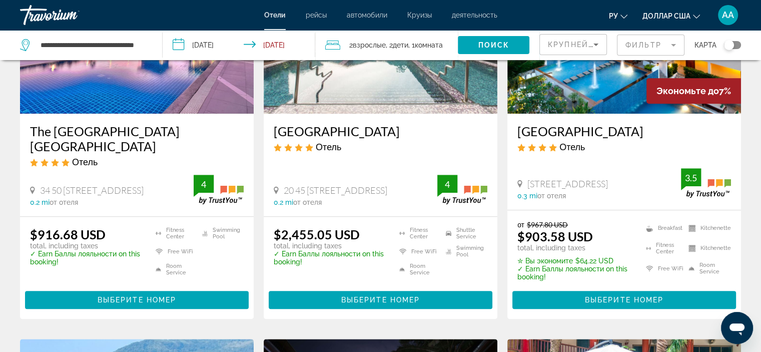
scroll to position [900, 0]
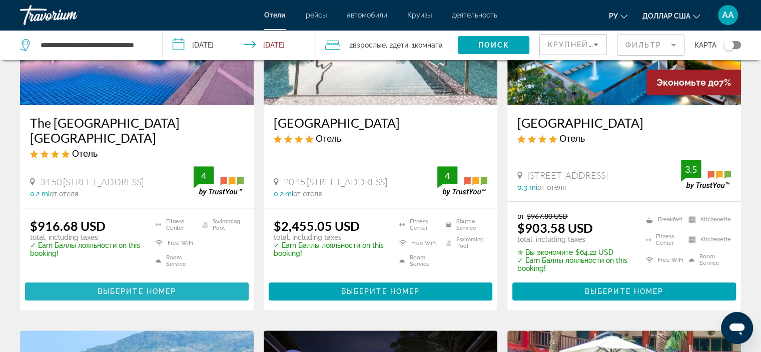
click at [128, 288] on span "Основное содержание" at bounding box center [137, 291] width 224 height 24
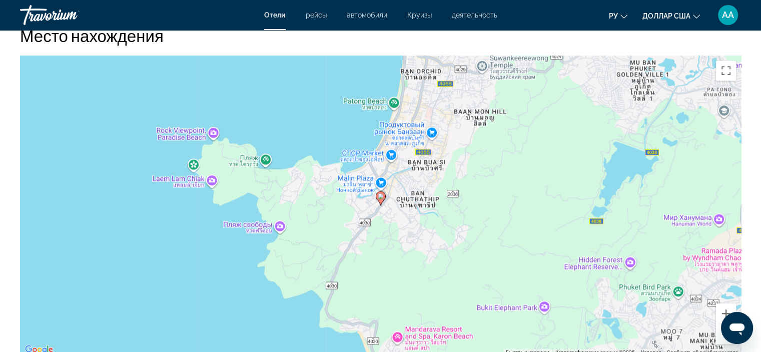
scroll to position [1150, 0]
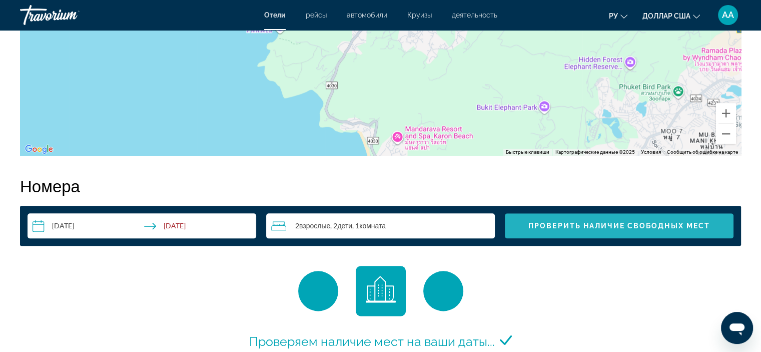
click at [650, 225] on span "Проверить наличие свободных мест" at bounding box center [619, 226] width 182 height 8
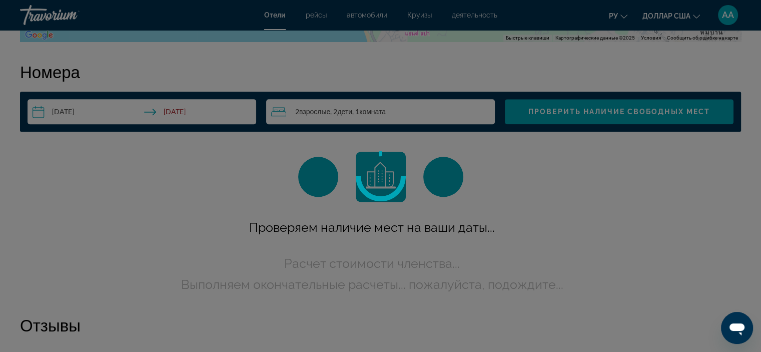
scroll to position [1266, 0]
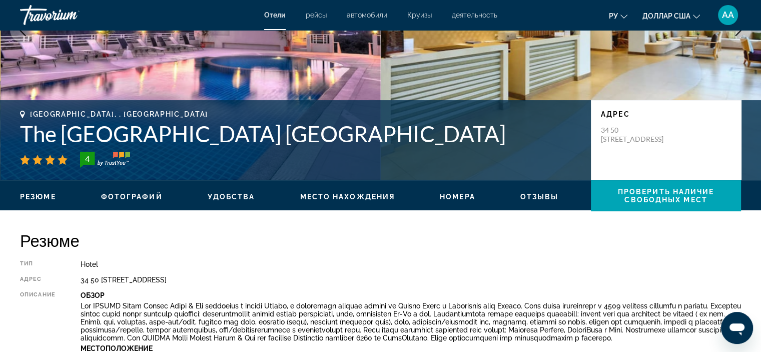
scroll to position [150, 0]
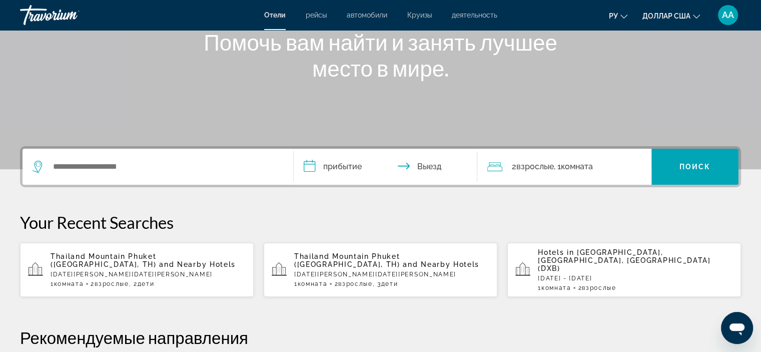
scroll to position [109, 0]
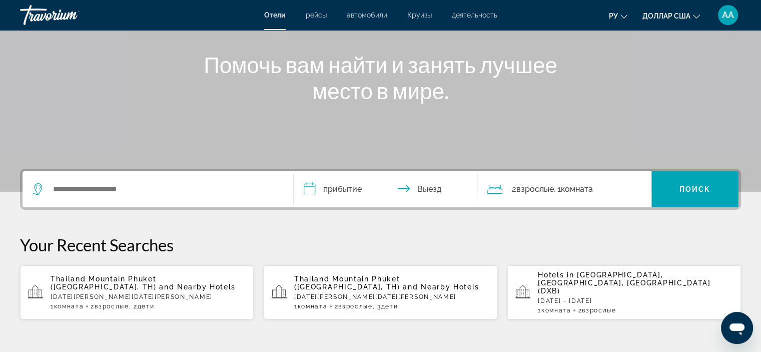
click at [346, 191] on input "**********" at bounding box center [388, 190] width 188 height 39
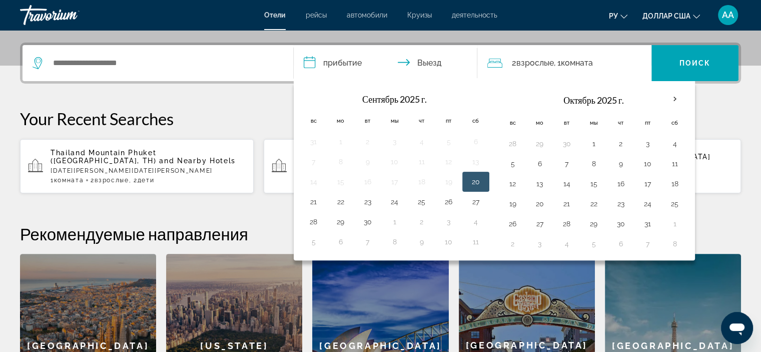
scroll to position [244, 0]
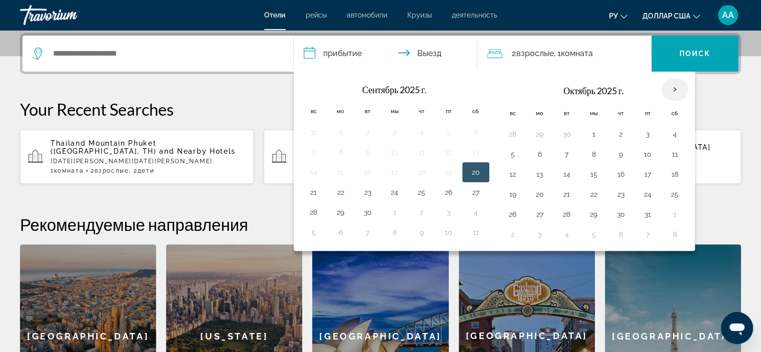
click at [669, 87] on th "В следующем месяце" at bounding box center [674, 90] width 27 height 22
click at [671, 89] on th "В следующем месяце" at bounding box center [674, 90] width 27 height 22
click at [671, 90] on th "В следующем месяце" at bounding box center [674, 90] width 27 height 22
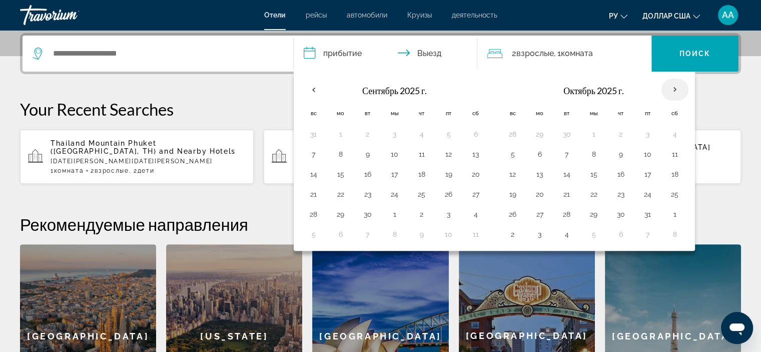
click at [671, 90] on th "В следующем месяце" at bounding box center [674, 90] width 27 height 22
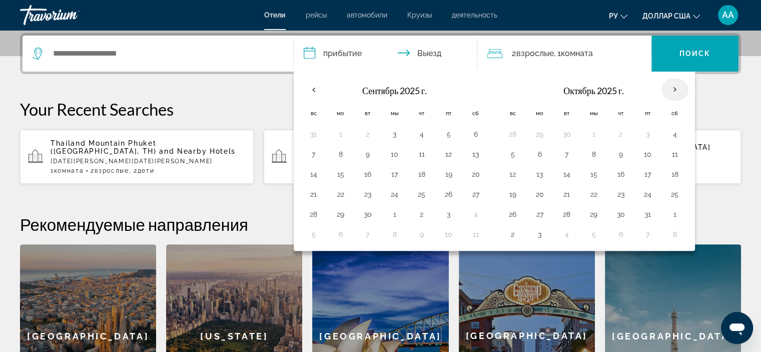
click at [671, 90] on th "В следующем месяце" at bounding box center [674, 90] width 27 height 22
click at [682, 87] on th "В следующем месяце" at bounding box center [674, 90] width 27 height 22
click at [678, 87] on th "В следующем месяце" at bounding box center [674, 90] width 27 height 22
click at [314, 91] on th "Previous month" at bounding box center [313, 90] width 27 height 22
click at [669, 86] on th "В следующем месяце" at bounding box center [674, 90] width 27 height 22
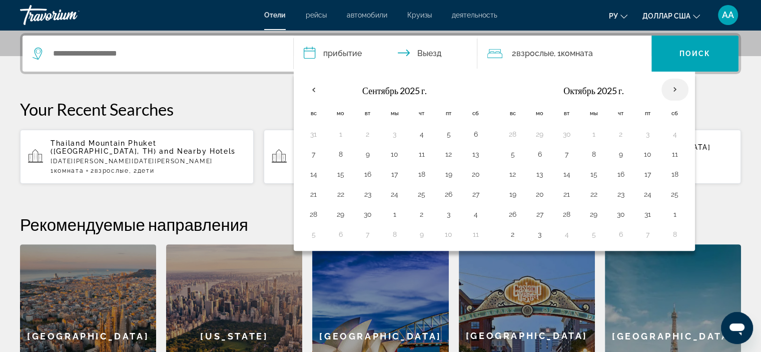
click at [669, 86] on th "В следующем месяце" at bounding box center [674, 90] width 27 height 22
click at [228, 89] on div "**********" at bounding box center [380, 230] width 761 height 394
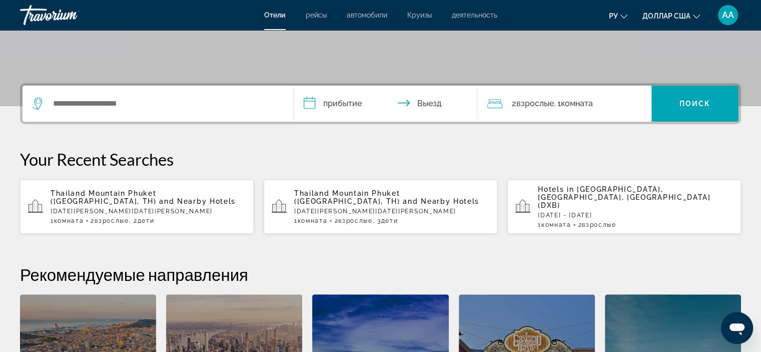
click at [572, 100] on font "Комната" at bounding box center [576, 104] width 32 height 10
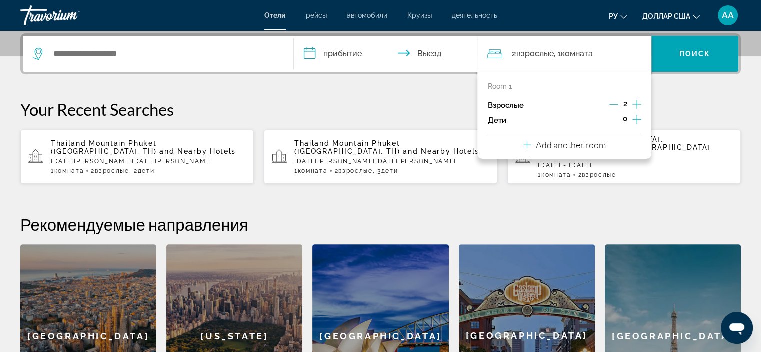
click at [637, 116] on icon "Increment children" at bounding box center [636, 119] width 9 height 9
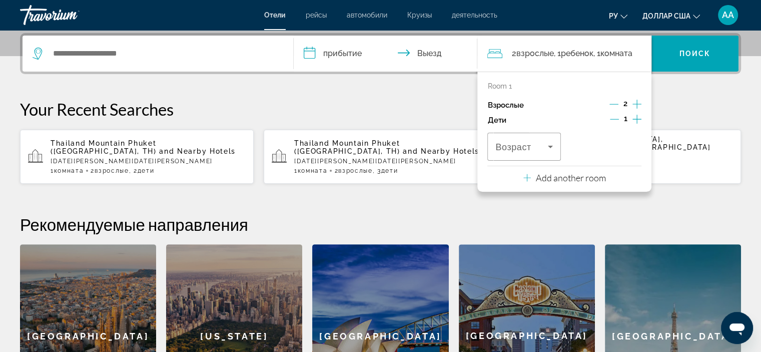
click at [637, 116] on icon "Increment children" at bounding box center [636, 119] width 9 height 9
click at [526, 152] on div "Возраст" at bounding box center [523, 147] width 57 height 28
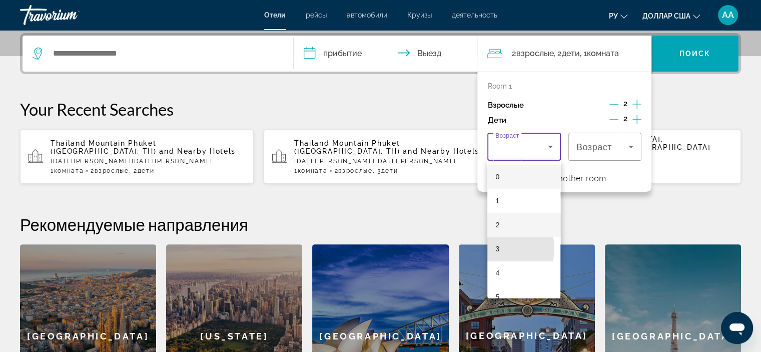
drag, startPoint x: 498, startPoint y: 248, endPoint x: 528, endPoint y: 228, distance: 35.6
click at [500, 248] on mat-option "3" at bounding box center [523, 249] width 73 height 24
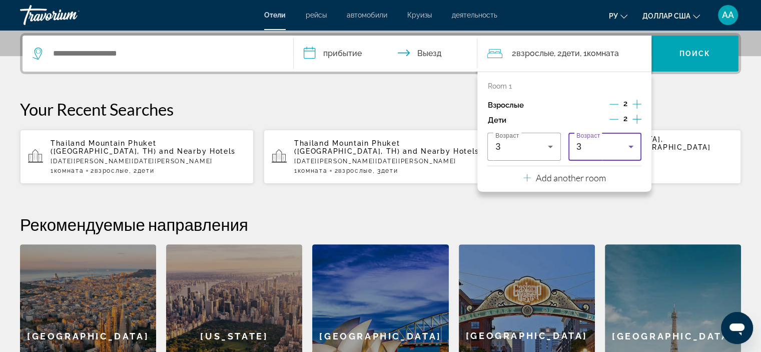
click at [610, 145] on div "3" at bounding box center [602, 147] width 52 height 12
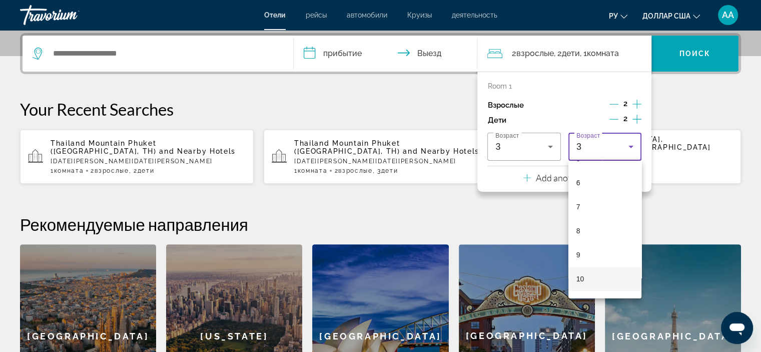
scroll to position [150, 0]
click at [601, 248] on mat-option "9" at bounding box center [604, 243] width 73 height 24
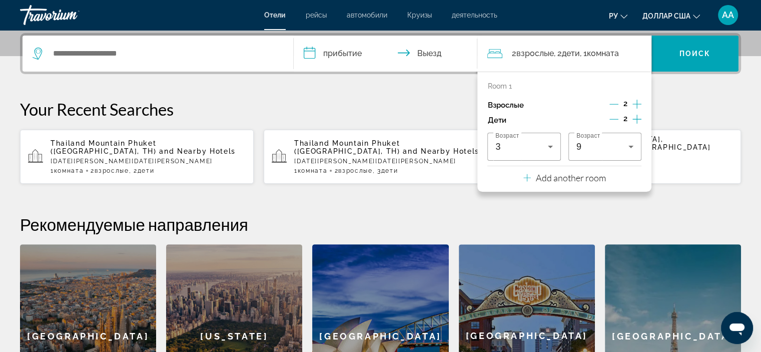
click at [710, 90] on div "**********" at bounding box center [380, 230] width 761 height 394
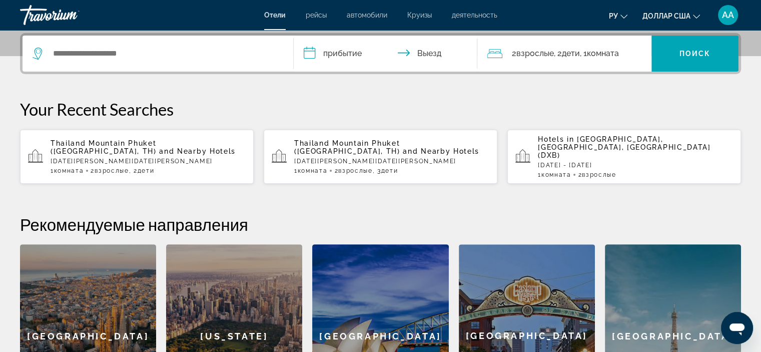
click at [353, 50] on input "**********" at bounding box center [388, 55] width 188 height 39
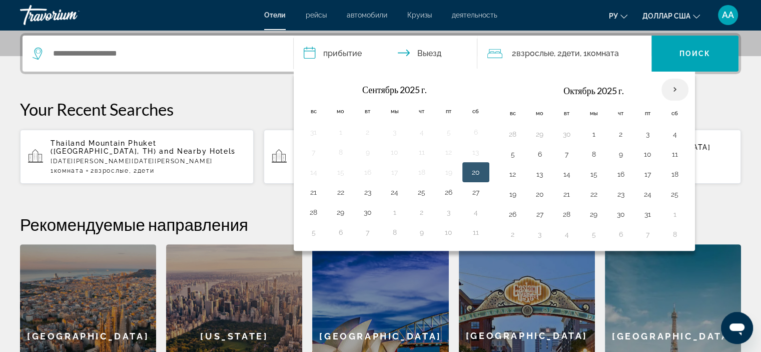
click at [672, 90] on th "В следующем месяце" at bounding box center [674, 90] width 27 height 22
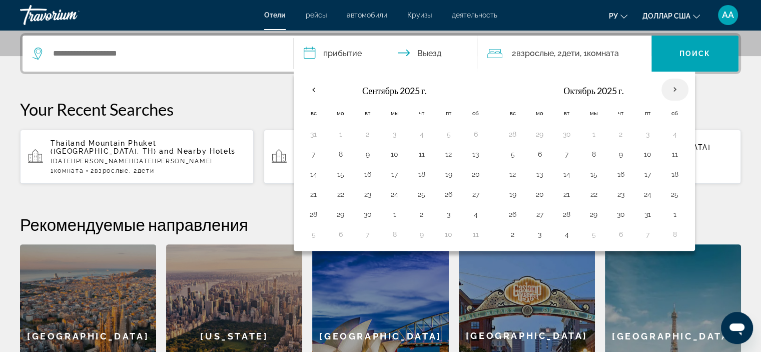
click at [672, 90] on th "В следующем месяце" at bounding box center [674, 90] width 27 height 22
click at [677, 57] on span "Виджет поиска" at bounding box center [694, 54] width 87 height 24
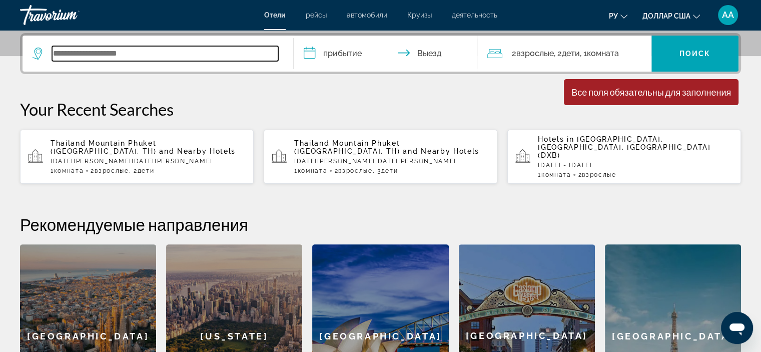
click at [124, 47] on input "Виджет поиска" at bounding box center [165, 53] width 226 height 15
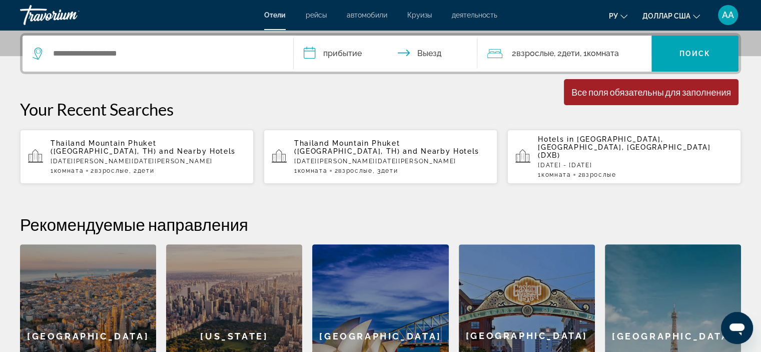
click at [350, 50] on input "**********" at bounding box center [388, 55] width 188 height 39
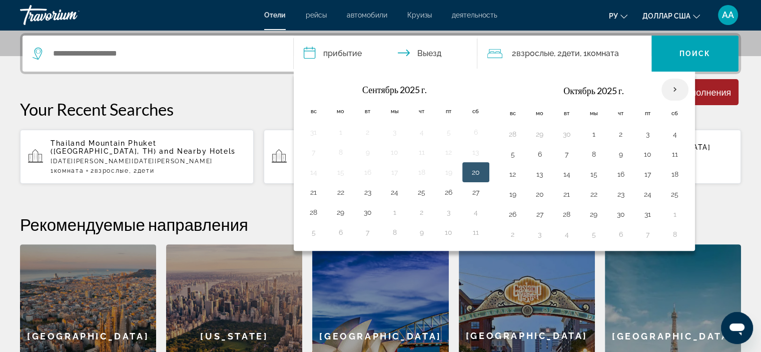
click at [670, 88] on th "В следующем месяце" at bounding box center [674, 90] width 27 height 22
click at [670, 89] on th "В следующем месяце" at bounding box center [674, 90] width 27 height 22
click at [510, 195] on button "19" at bounding box center [513, 194] width 16 height 14
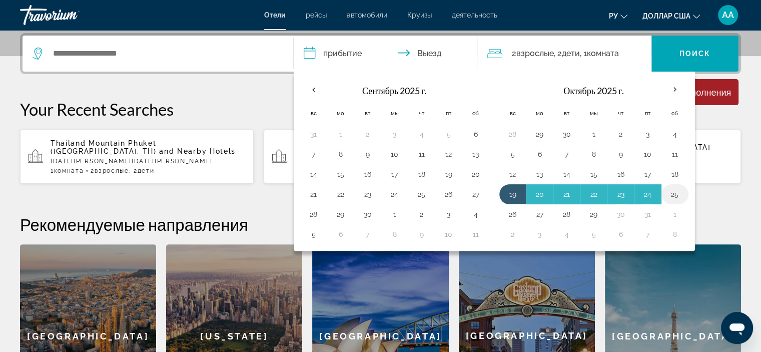
click at [675, 195] on button "25" at bounding box center [675, 194] width 16 height 14
type input "**********"
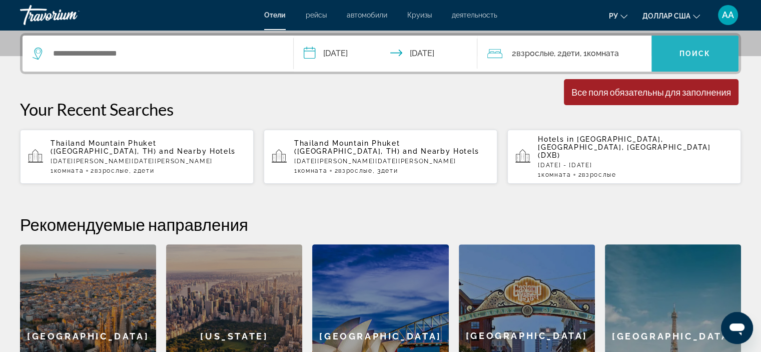
click at [688, 46] on span "Виджет поиска" at bounding box center [694, 54] width 87 height 24
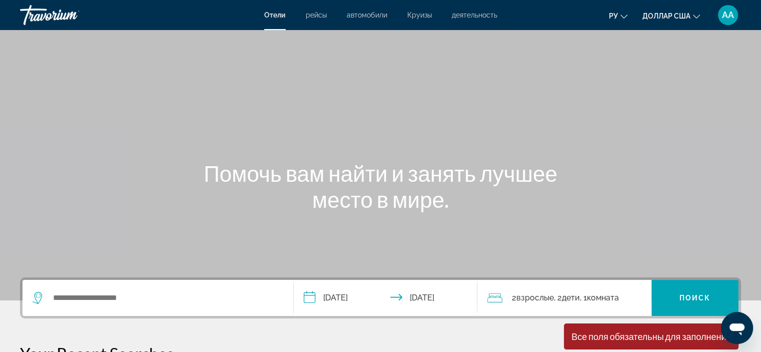
scroll to position [0, 0]
